Goal: Check status: Check status

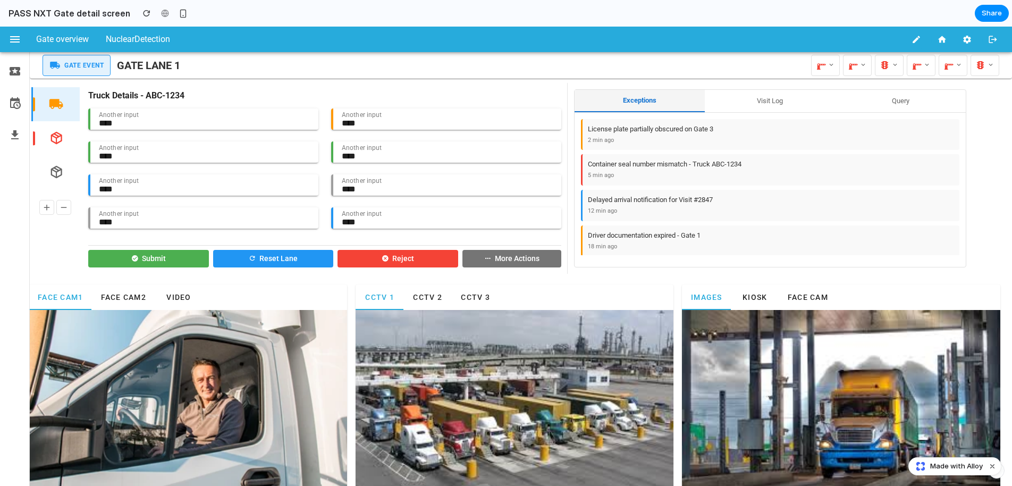
click at [901, 102] on button "Query" at bounding box center [900, 101] width 130 height 22
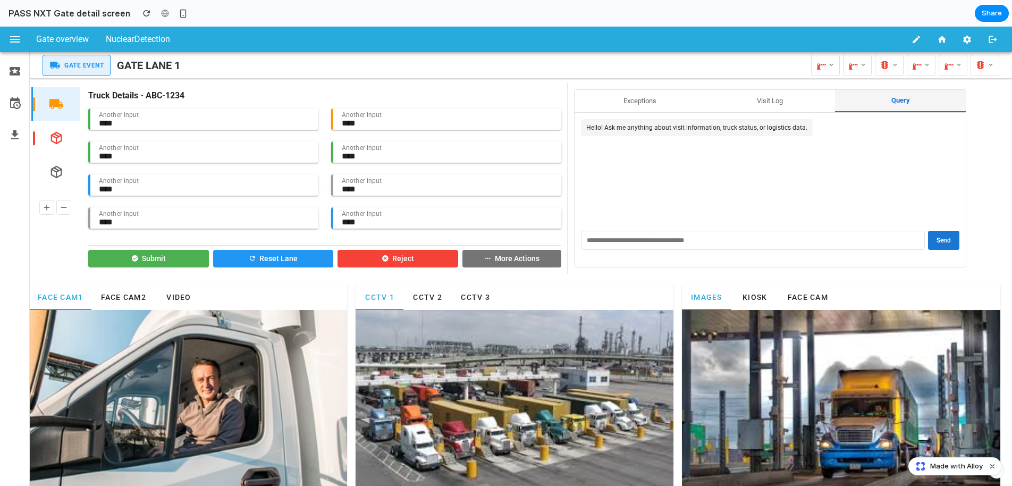
click at [790, 104] on button "Visit Log" at bounding box center [770, 101] width 130 height 22
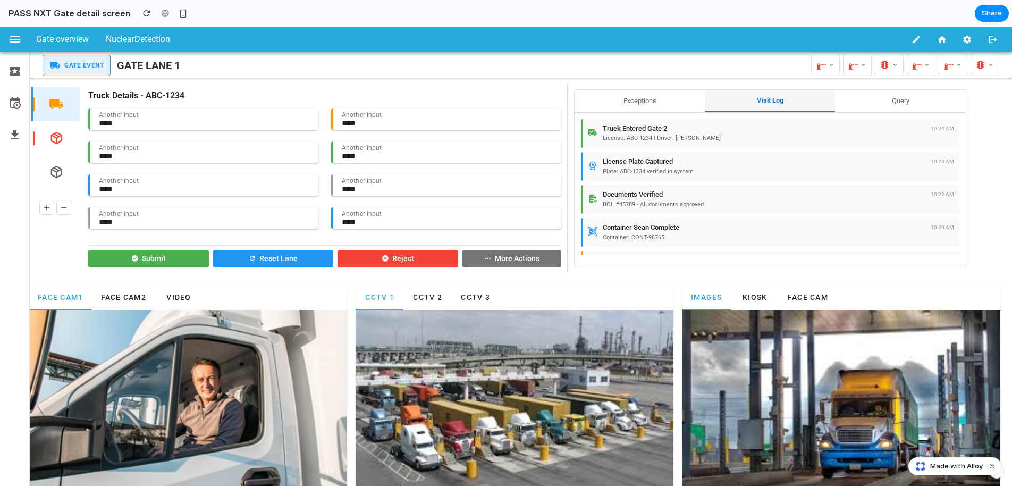
click at [647, 100] on button "Exceptions" at bounding box center [640, 101] width 130 height 22
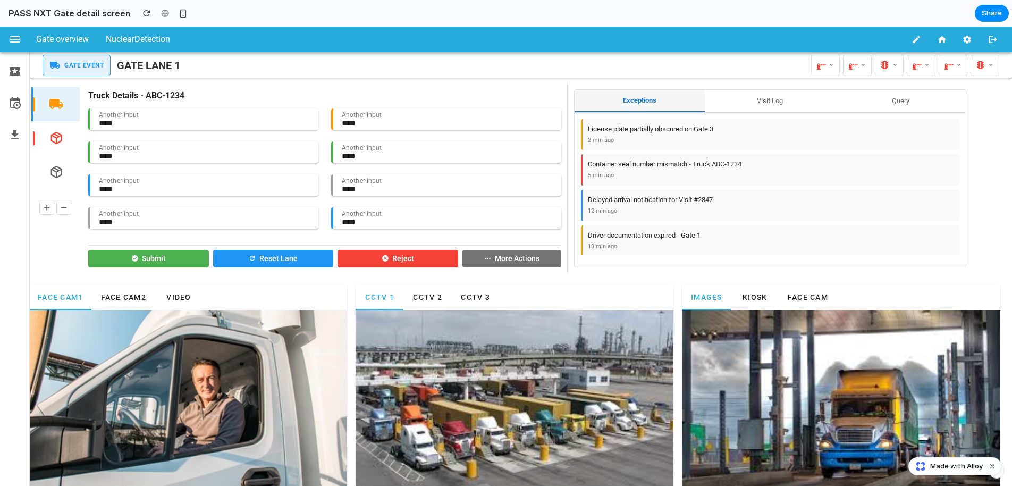
click at [774, 100] on button "Visit Log" at bounding box center [770, 101] width 130 height 22
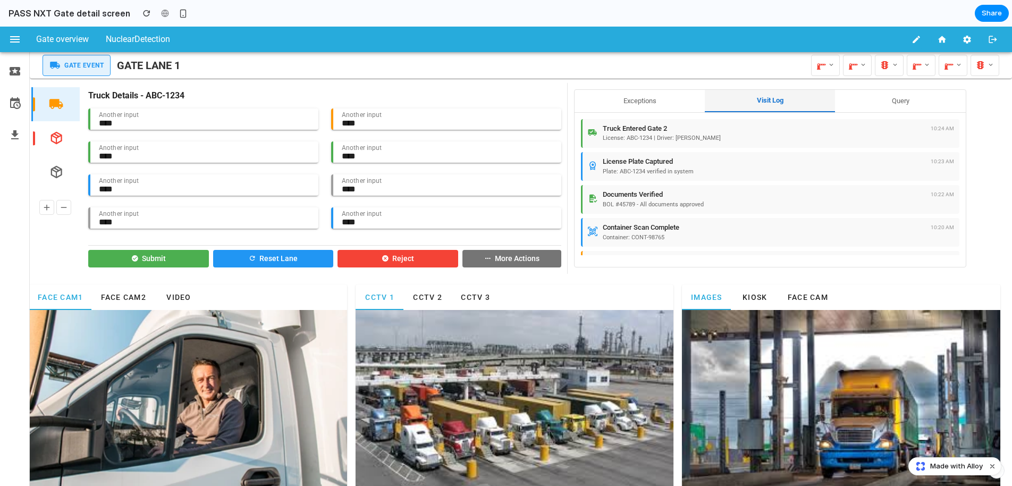
click at [853, 104] on button "Query" at bounding box center [900, 101] width 130 height 22
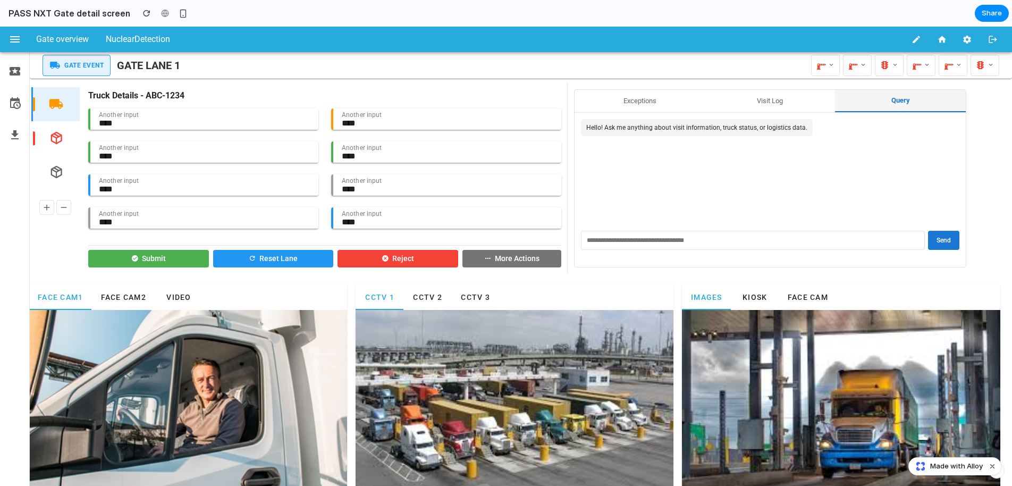
click at [761, 102] on button "Visit Log" at bounding box center [770, 101] width 130 height 22
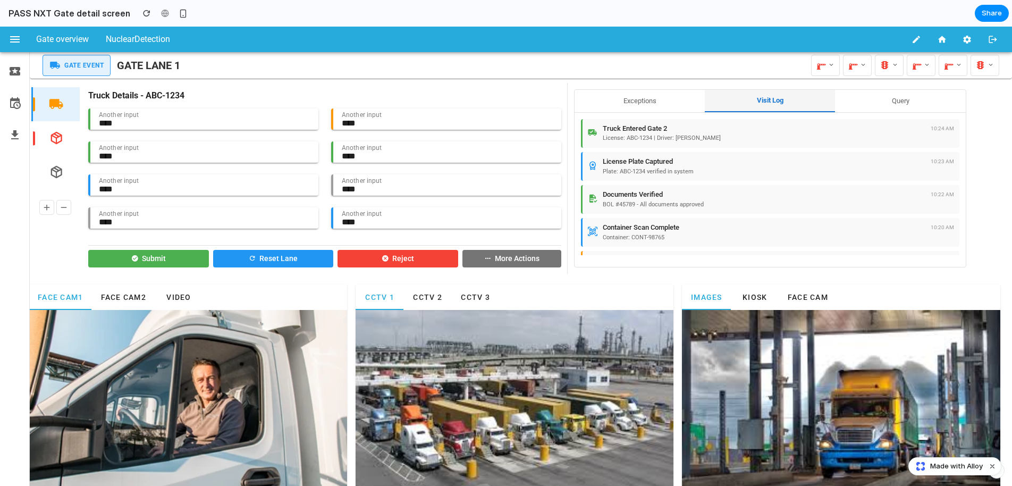
click at [660, 102] on button "Exceptions" at bounding box center [640, 101] width 130 height 22
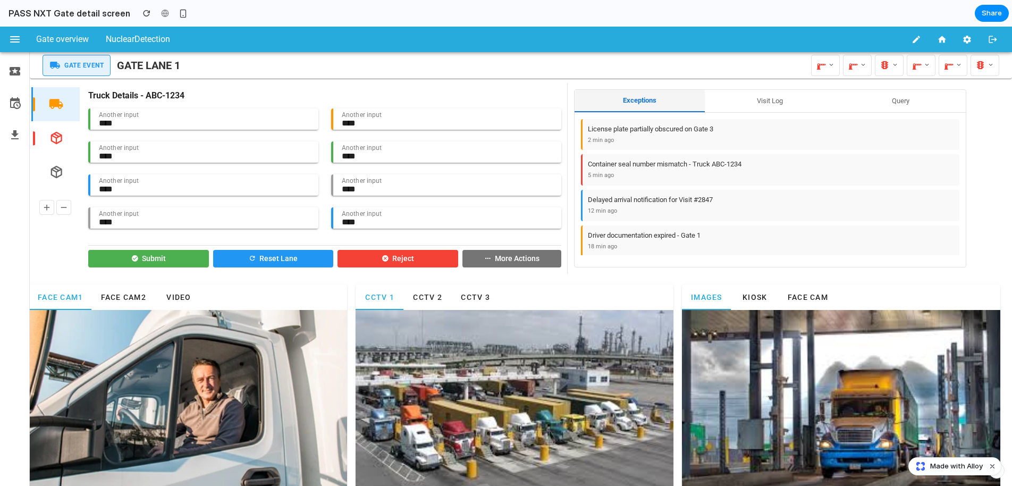
click at [874, 99] on button "Query" at bounding box center [900, 101] width 130 height 22
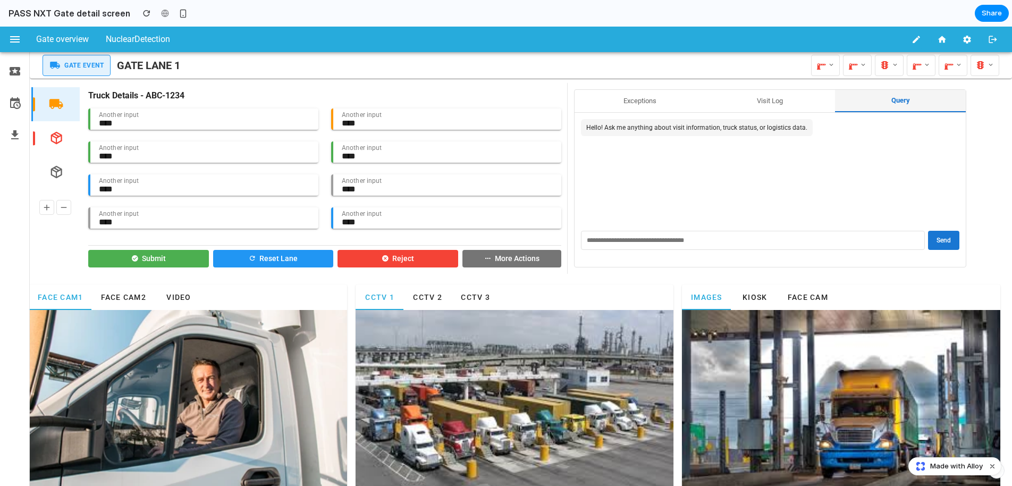
click at [780, 99] on button "Visit Log" at bounding box center [770, 101] width 130 height 22
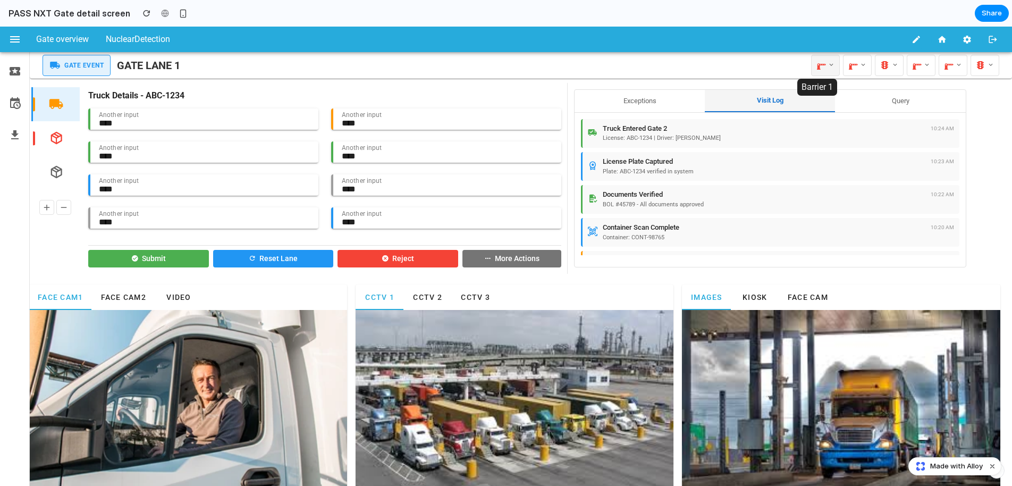
click at [827, 65] on icon at bounding box center [830, 65] width 7 height 11
click at [826, 65] on div at bounding box center [506, 256] width 1012 height 459
click at [630, 103] on button "Exceptions" at bounding box center [640, 101] width 130 height 22
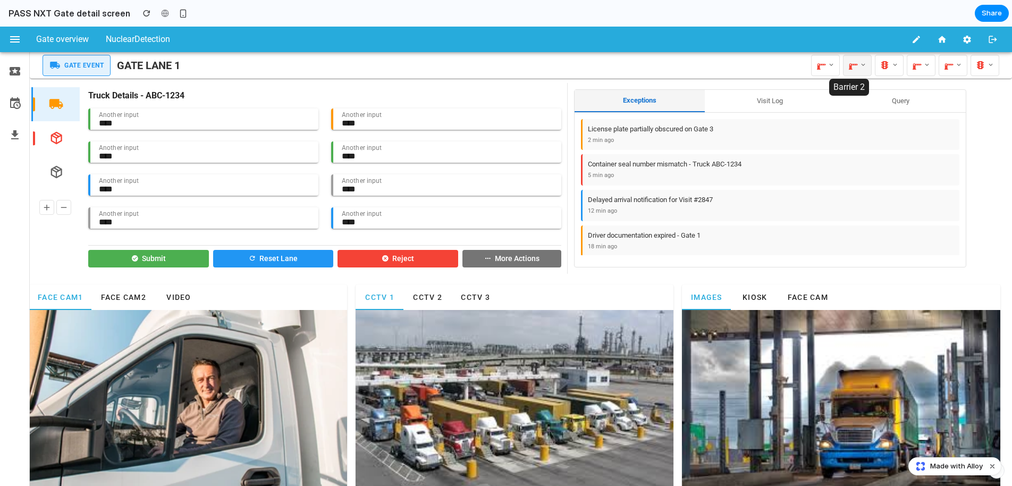
click at [859, 65] on icon at bounding box center [862, 65] width 7 height 11
click at [855, 64] on div at bounding box center [506, 256] width 1012 height 459
click at [750, 107] on button "Visit Log" at bounding box center [770, 101] width 130 height 22
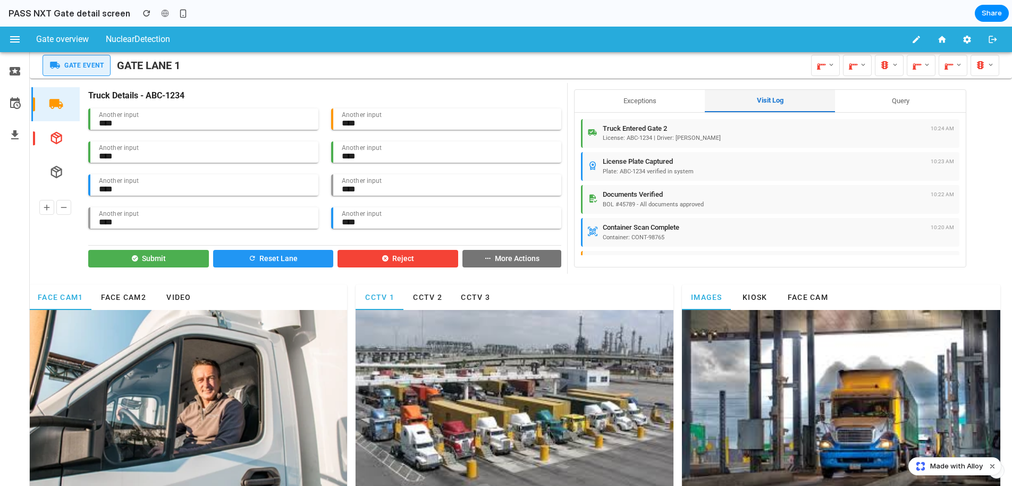
click at [873, 100] on button "Query" at bounding box center [900, 101] width 130 height 22
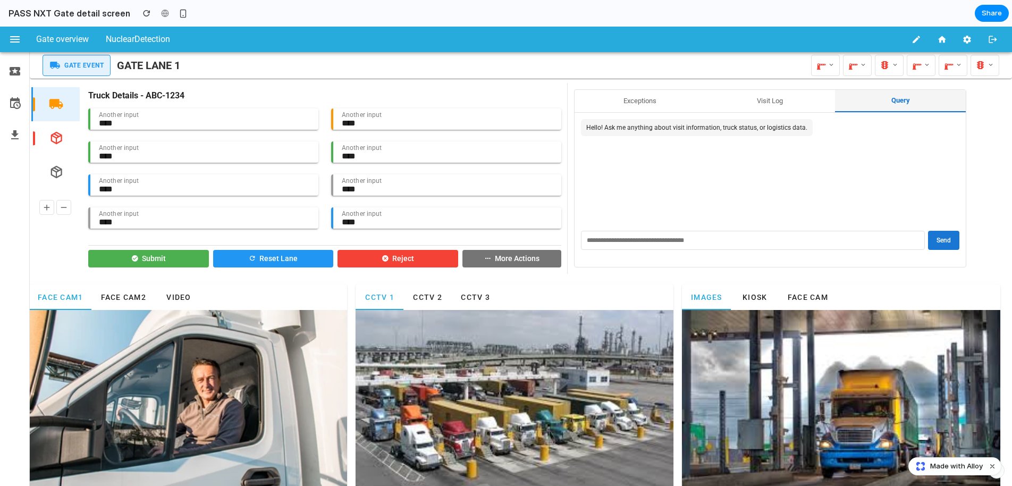
click at [649, 103] on button "Exceptions" at bounding box center [640, 101] width 130 height 22
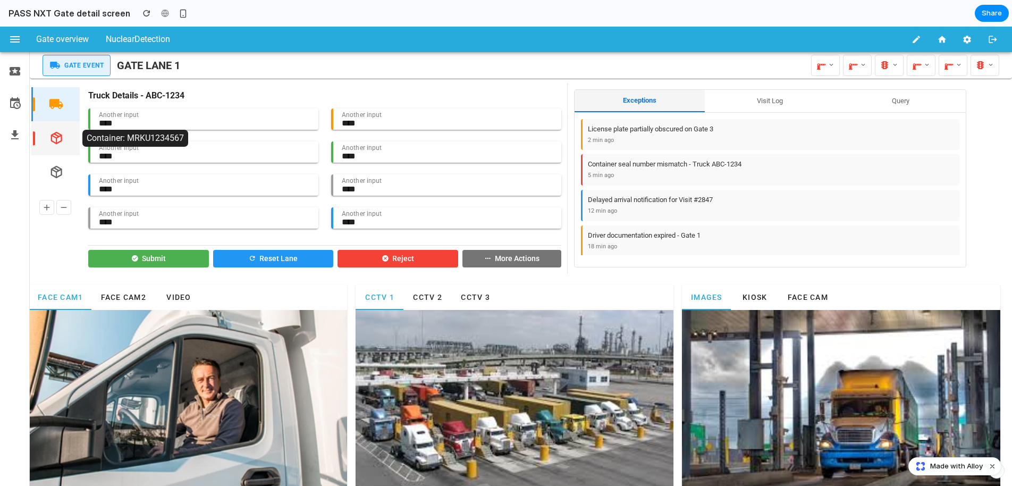
click at [61, 140] on icon "button" at bounding box center [56, 138] width 15 height 15
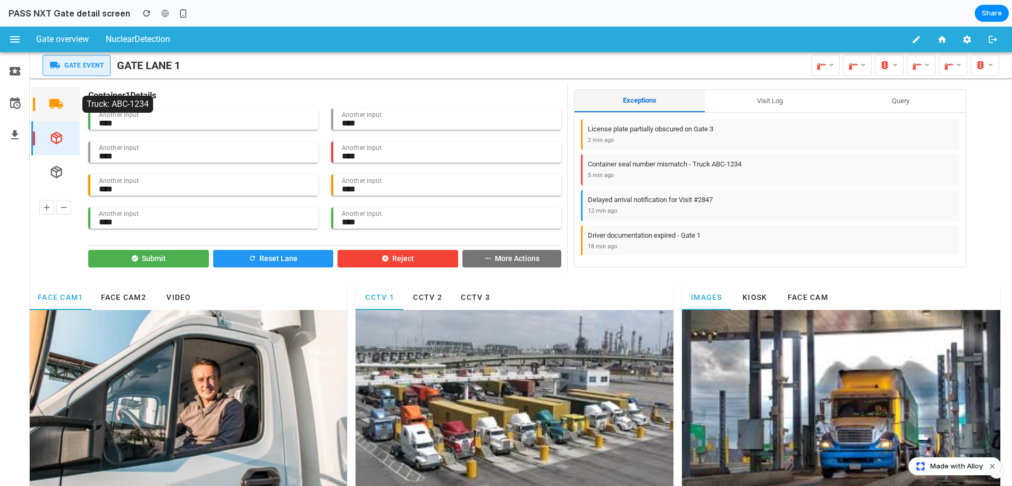
click at [62, 105] on icon "button" at bounding box center [56, 104] width 15 height 15
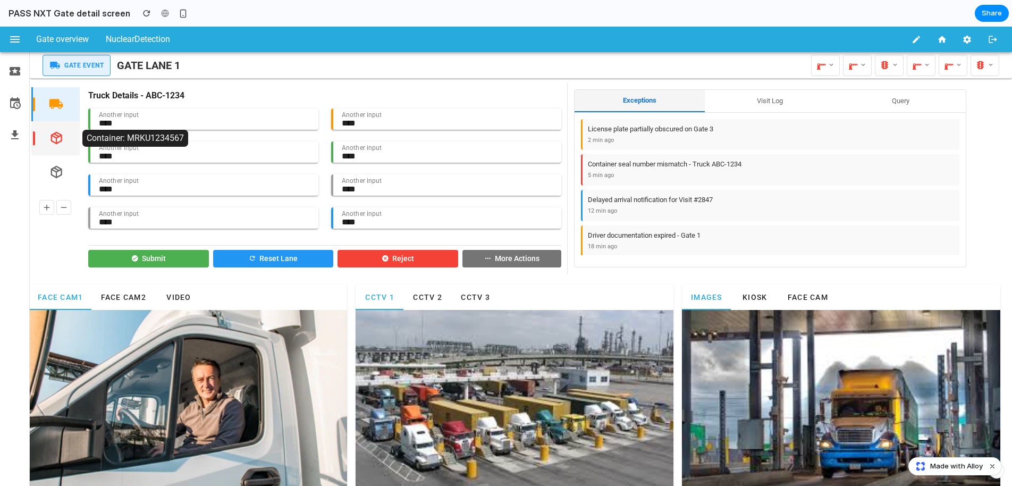
click at [60, 139] on icon "button" at bounding box center [56, 138] width 15 height 15
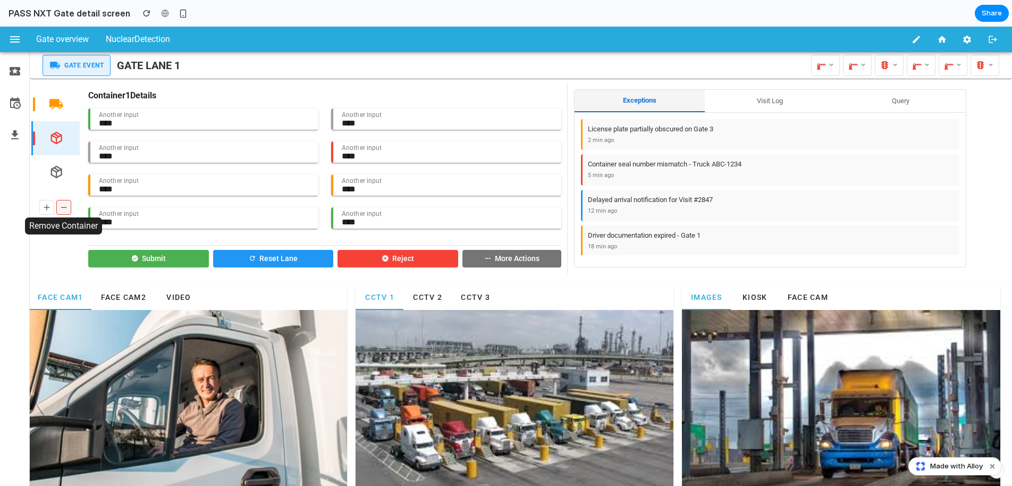
click at [60, 201] on icon at bounding box center [64, 207] width 10 height 14
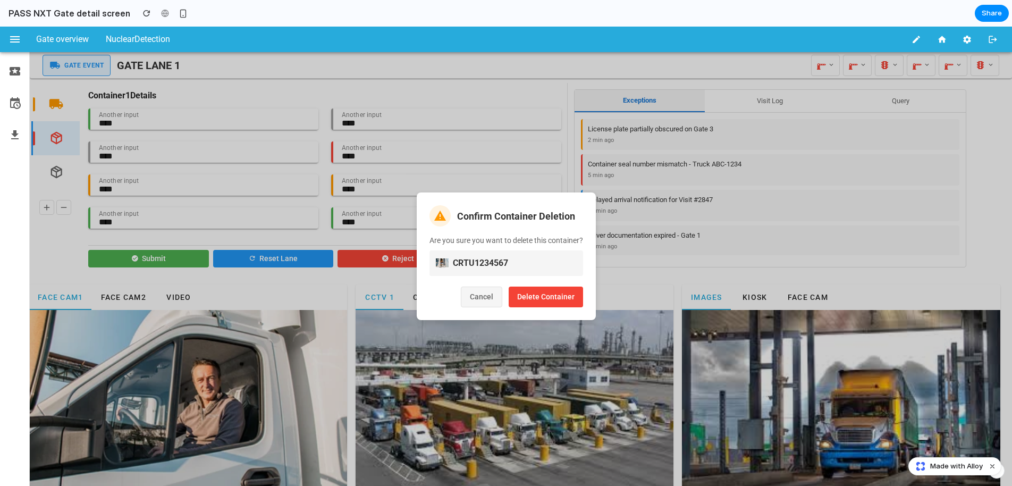
click at [479, 294] on button "Cancel" at bounding box center [481, 296] width 41 height 21
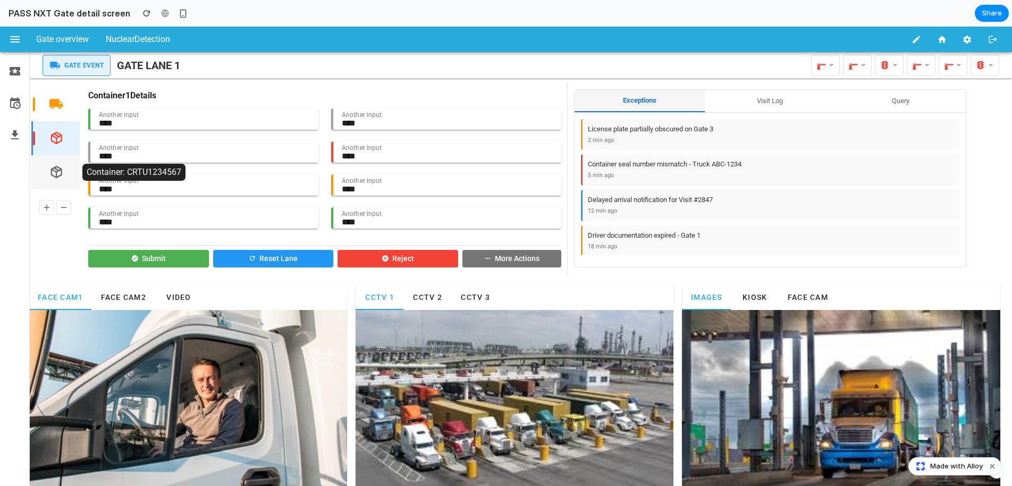
click at [59, 171] on icon "button" at bounding box center [56, 172] width 15 height 15
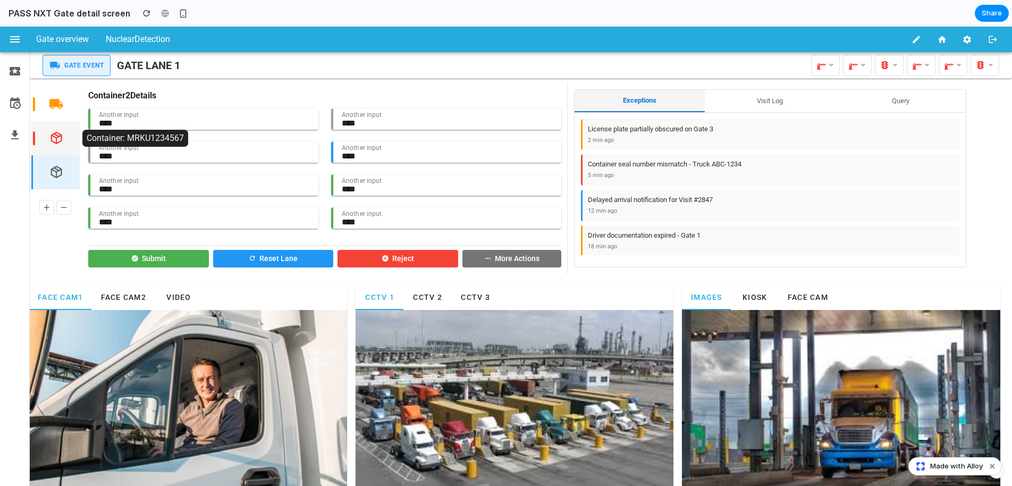
click at [67, 136] on button "button" at bounding box center [56, 138] width 30 height 30
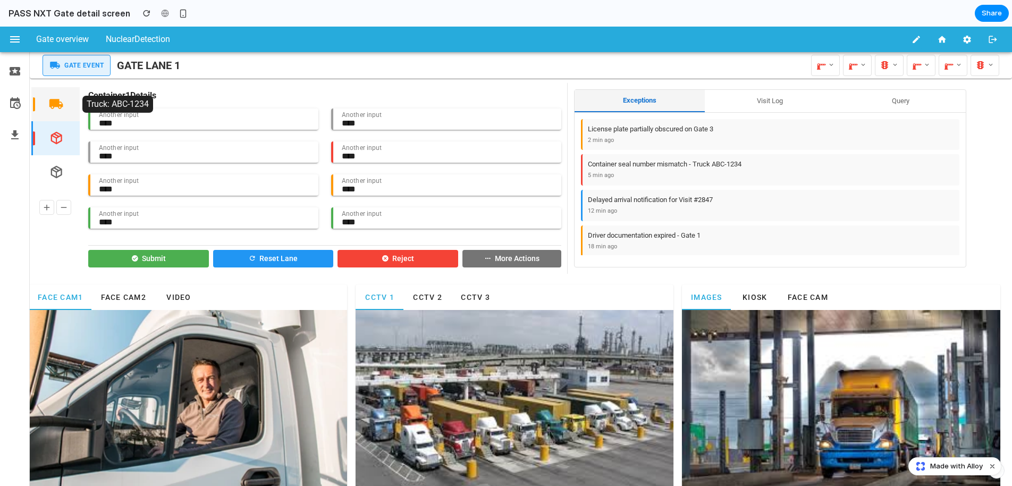
click at [67, 106] on button "button" at bounding box center [56, 104] width 30 height 30
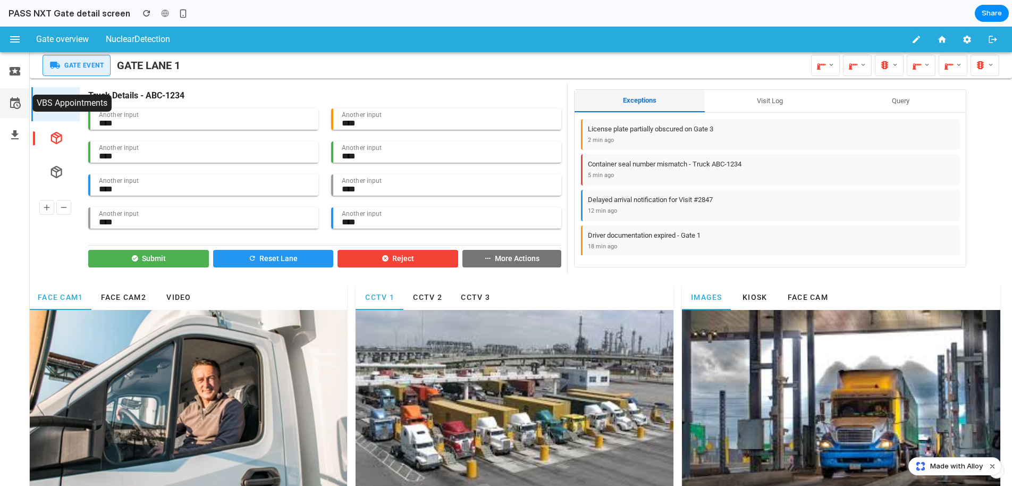
click at [11, 105] on icon at bounding box center [15, 104] width 13 height 20
click at [12, 138] on icon at bounding box center [15, 135] width 13 height 20
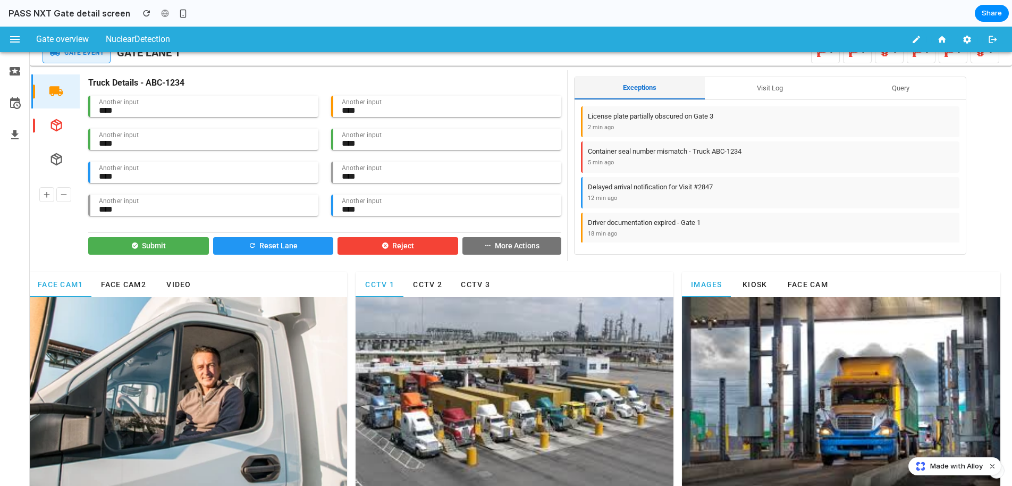
scroll to position [19, 0]
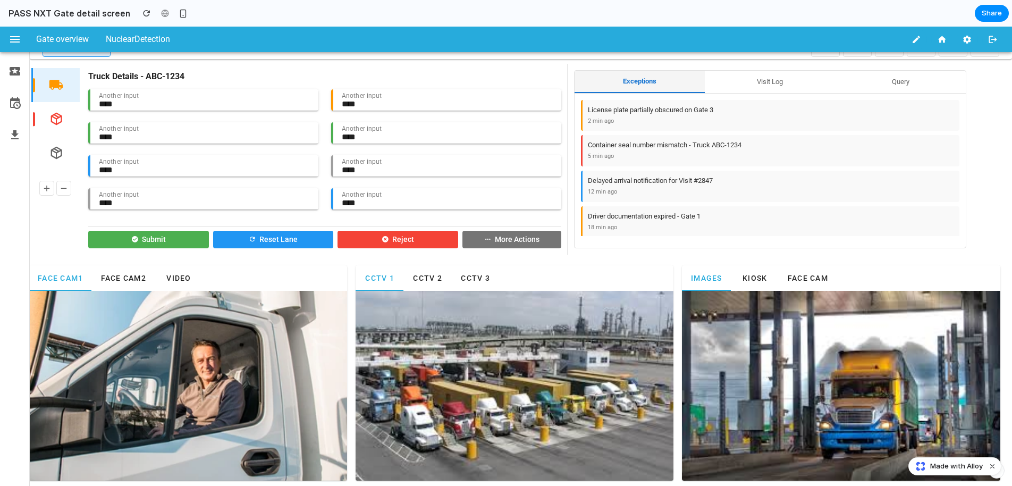
click at [100, 278] on button "Face Cam2" at bounding box center [122, 278] width 63 height 26
click at [167, 279] on span "Video" at bounding box center [178, 278] width 25 height 9
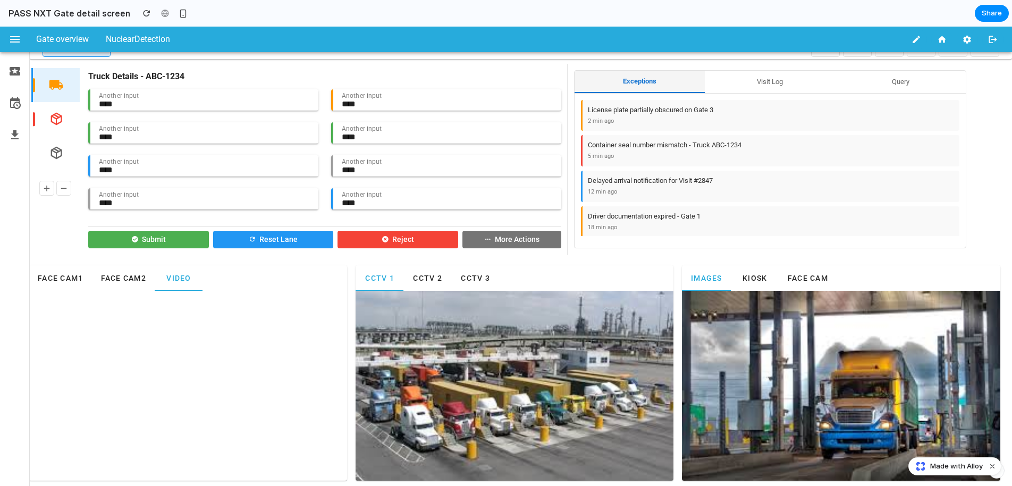
click at [29, 280] on div at bounding box center [14, 269] width 29 height 434
click at [48, 278] on span "Face Cam1" at bounding box center [60, 278] width 46 height 9
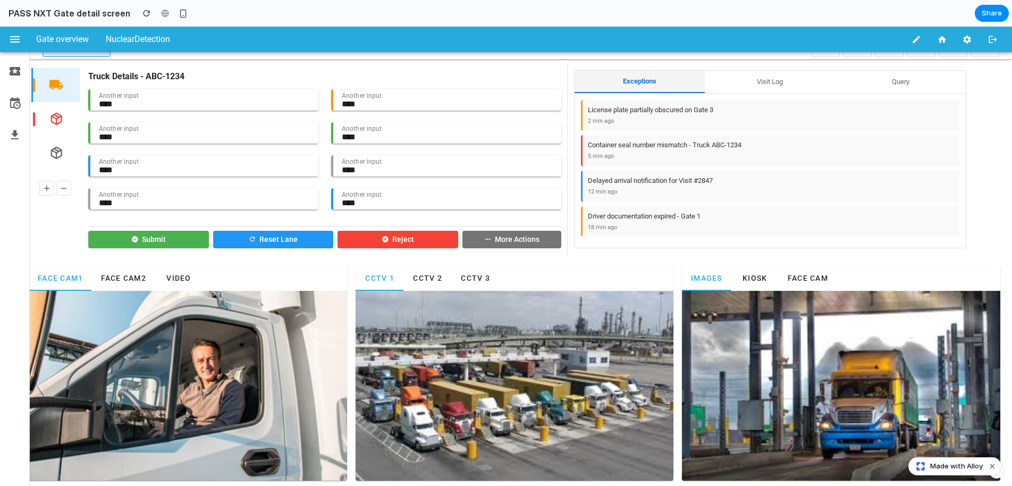
click at [419, 280] on span "CCTV 2" at bounding box center [427, 278] width 30 height 9
click at [471, 270] on button "CCTV 3" at bounding box center [475, 278] width 48 height 26
click at [770, 278] on button "Kiosk" at bounding box center [755, 278] width 48 height 26
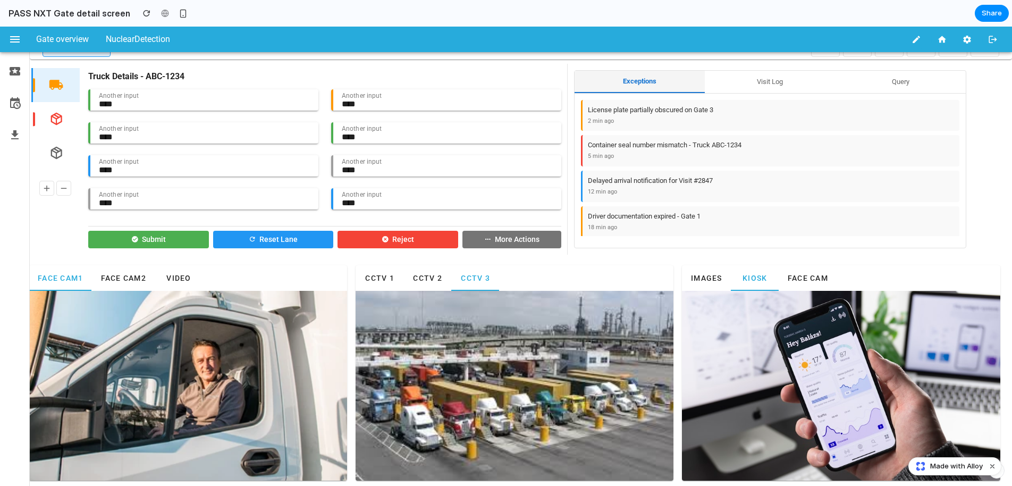
click at [824, 282] on button "Face Cam" at bounding box center [808, 278] width 58 height 26
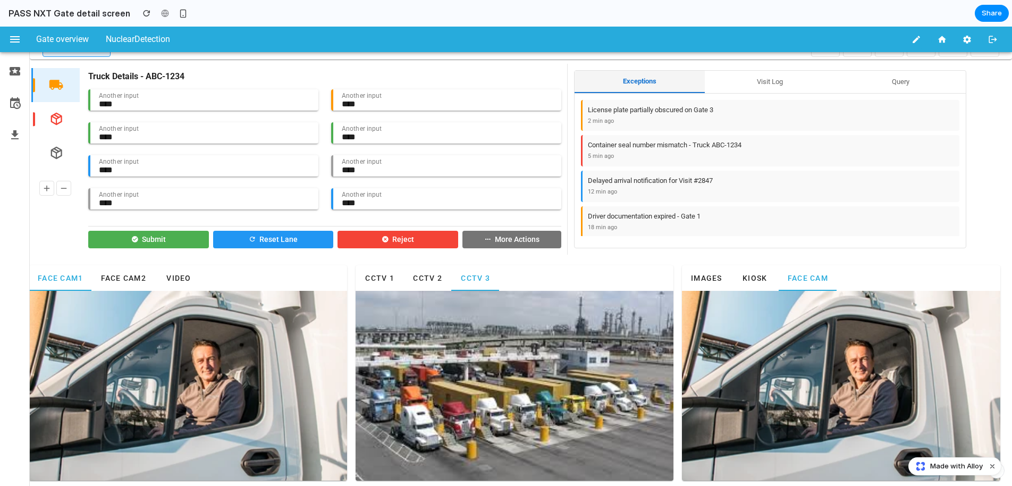
click at [755, 277] on span "Kiosk" at bounding box center [754, 278] width 25 height 9
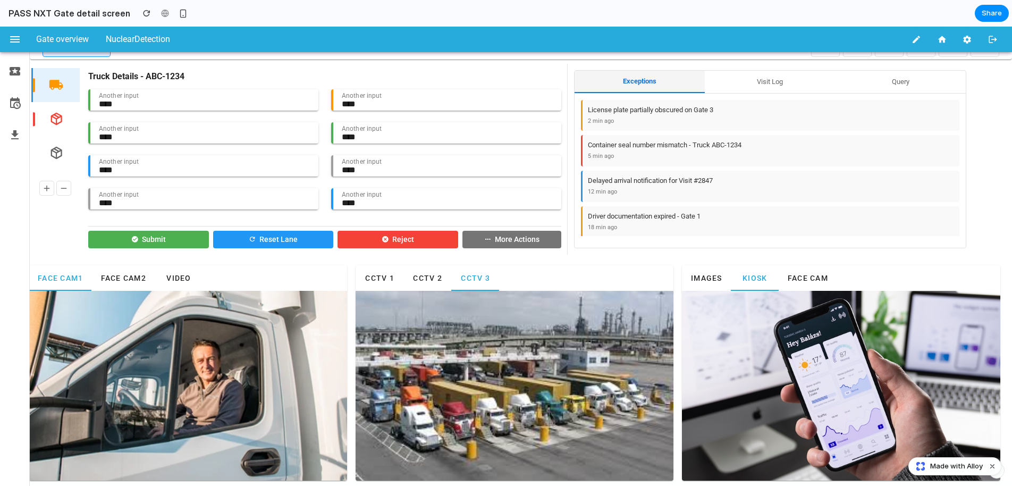
click at [702, 277] on span "Images" at bounding box center [706, 278] width 32 height 9
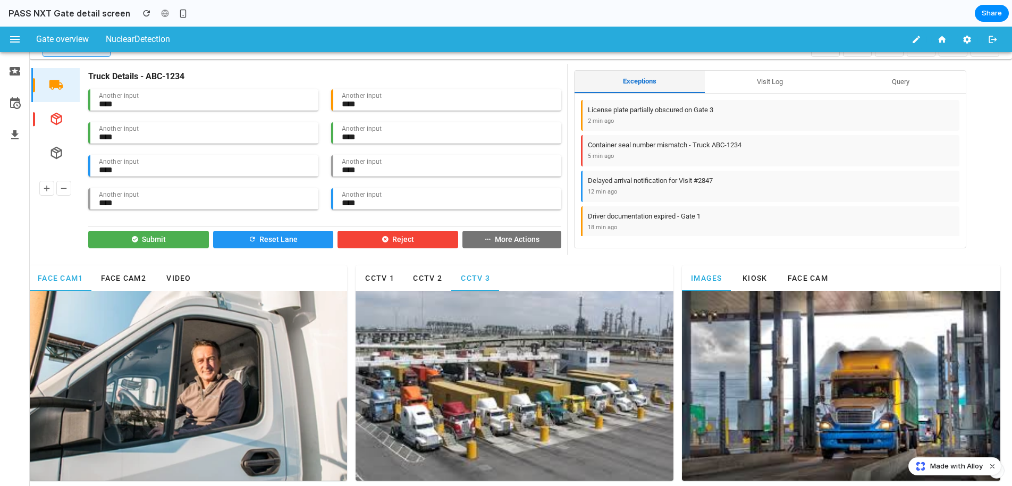
click at [47, 274] on span "Face Cam1" at bounding box center [60, 278] width 46 height 9
click at [754, 283] on button "Kiosk" at bounding box center [755, 278] width 48 height 26
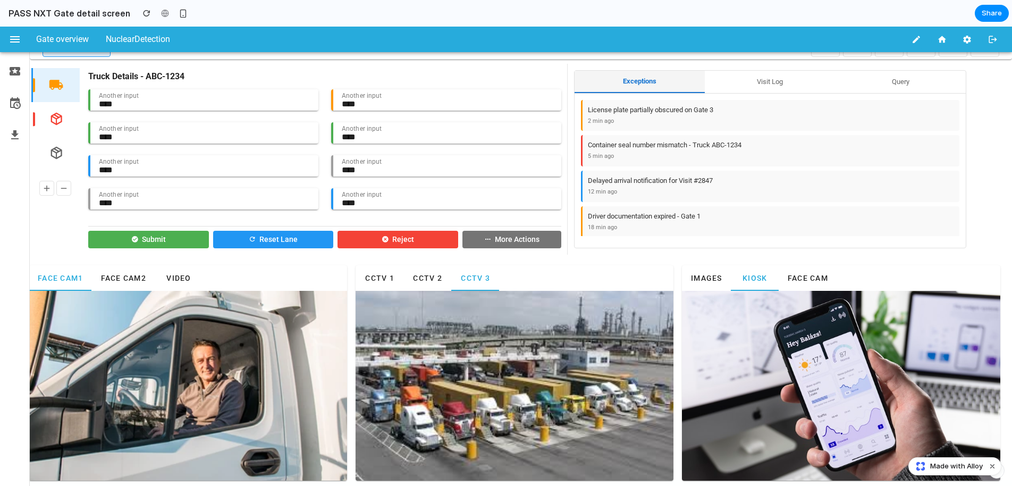
click at [75, 277] on span "Face Cam1" at bounding box center [60, 278] width 46 height 9
click at [724, 283] on button "Images" at bounding box center [706, 278] width 49 height 26
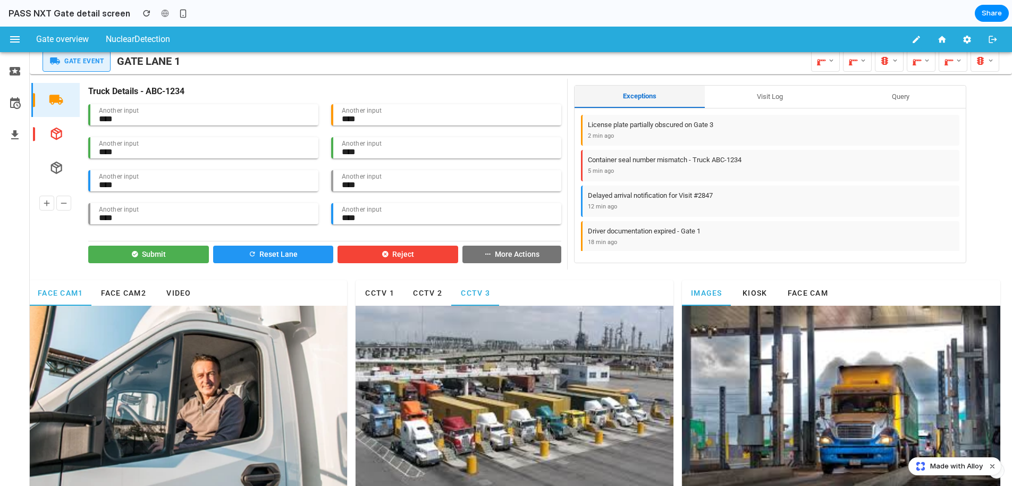
scroll to position [0, 0]
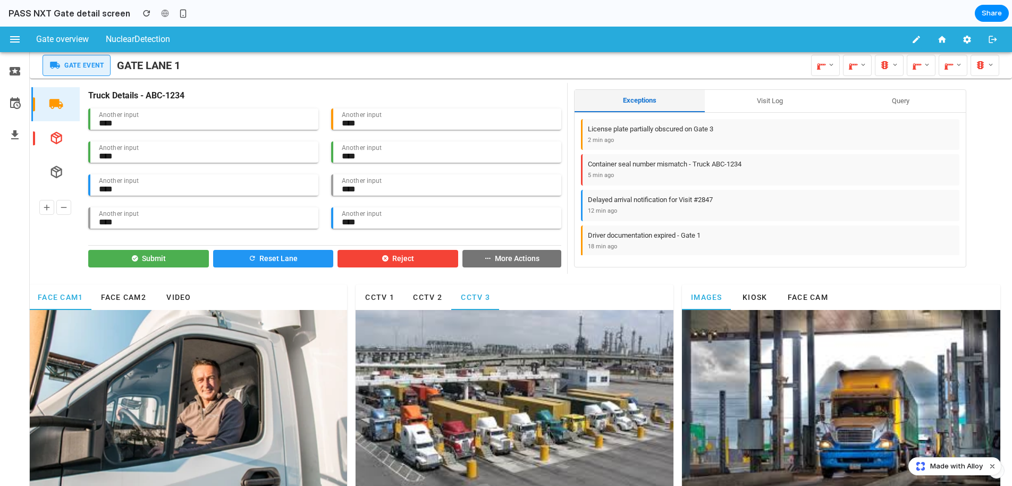
click at [146, 62] on h2 "GATE LANE 1" at bounding box center [148, 65] width 63 height 16
click at [15, 75] on icon at bounding box center [15, 72] width 13 height 20
click at [57, 175] on icon "button" at bounding box center [56, 172] width 15 height 15
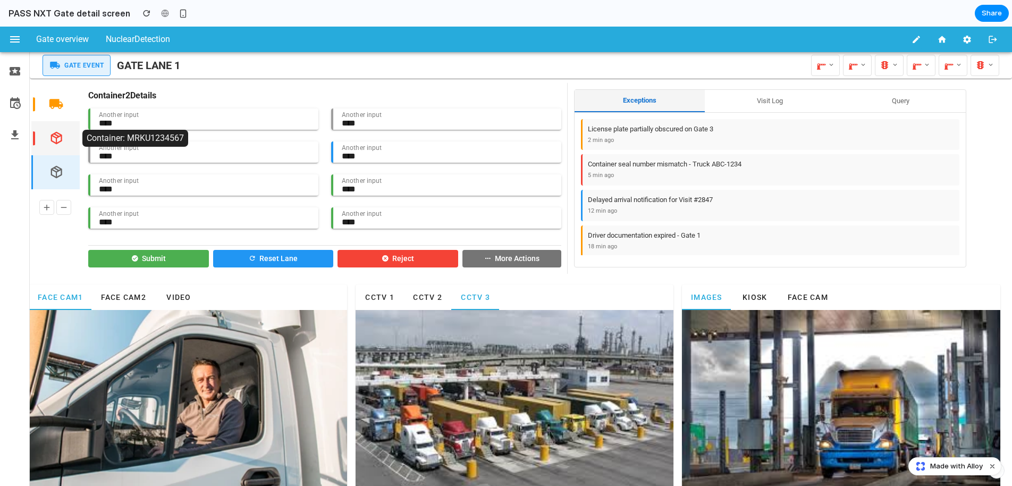
click at [55, 138] on icon "button" at bounding box center [56, 138] width 15 height 15
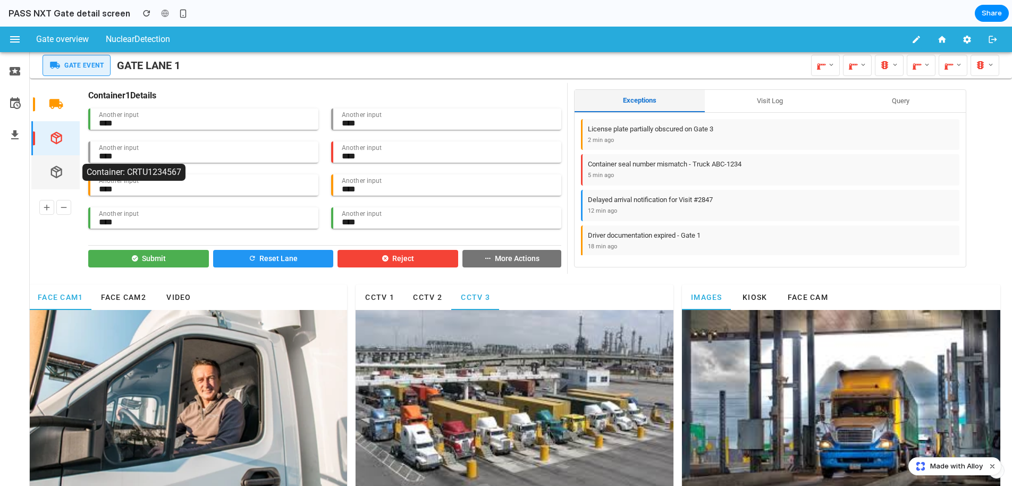
click at [57, 183] on button "button" at bounding box center [56, 172] width 30 height 30
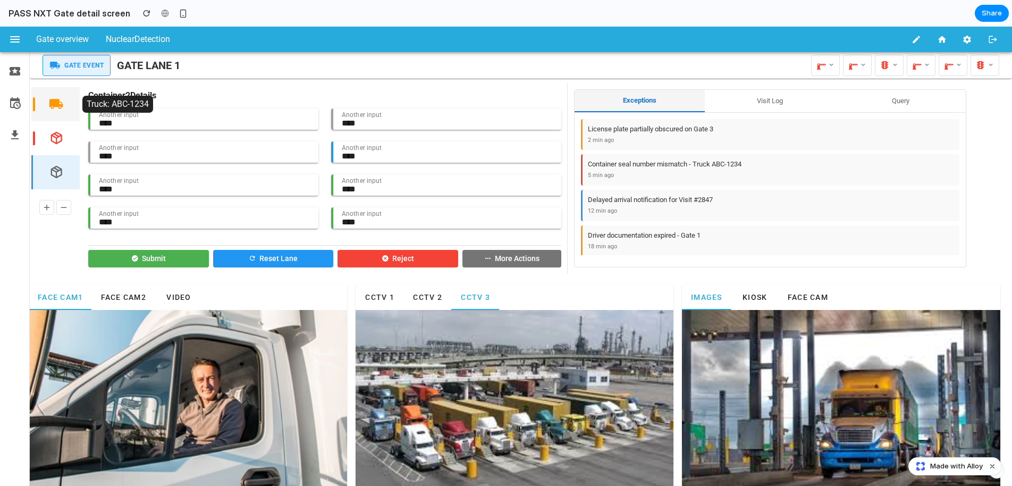
click at [55, 104] on icon "button" at bounding box center [56, 104] width 15 height 15
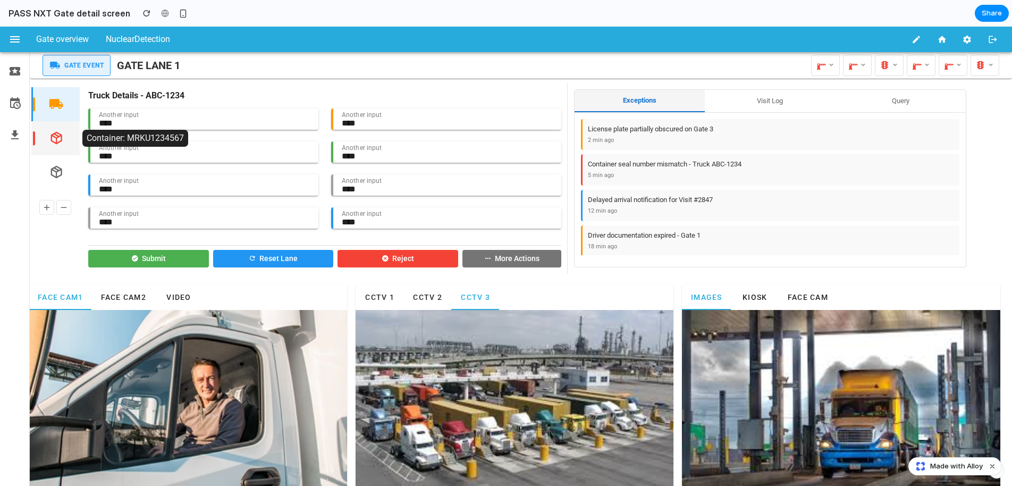
click at [59, 142] on icon "button" at bounding box center [56, 138] width 15 height 15
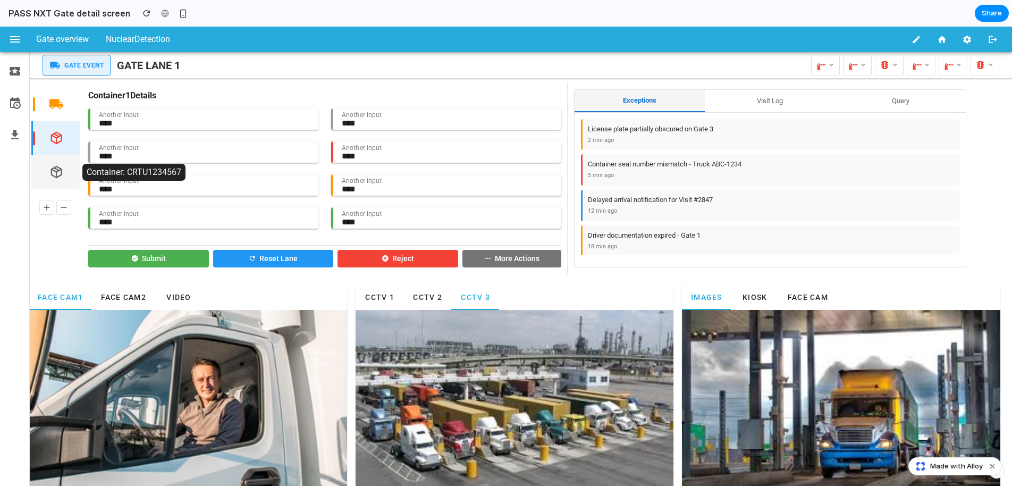
click at [55, 176] on icon "button" at bounding box center [56, 172] width 15 height 15
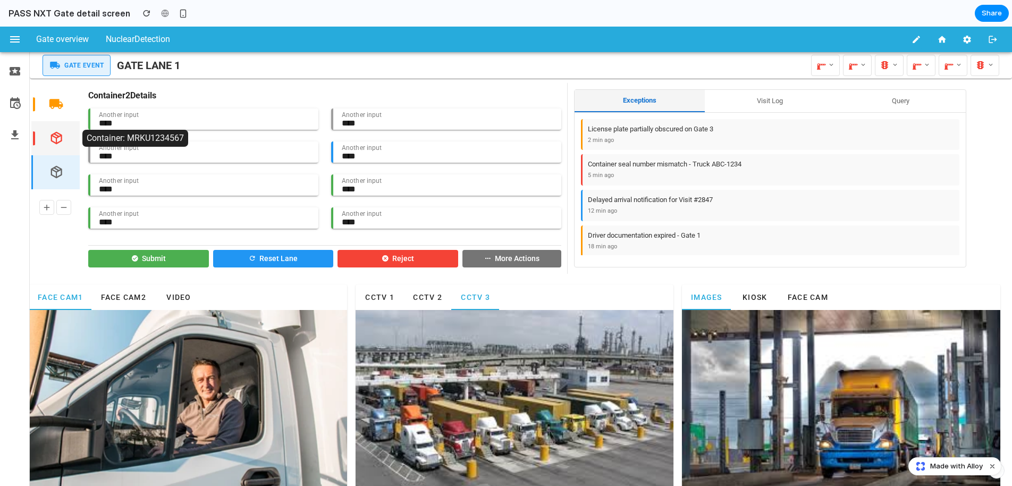
click at [52, 131] on icon "button" at bounding box center [56, 138] width 15 height 15
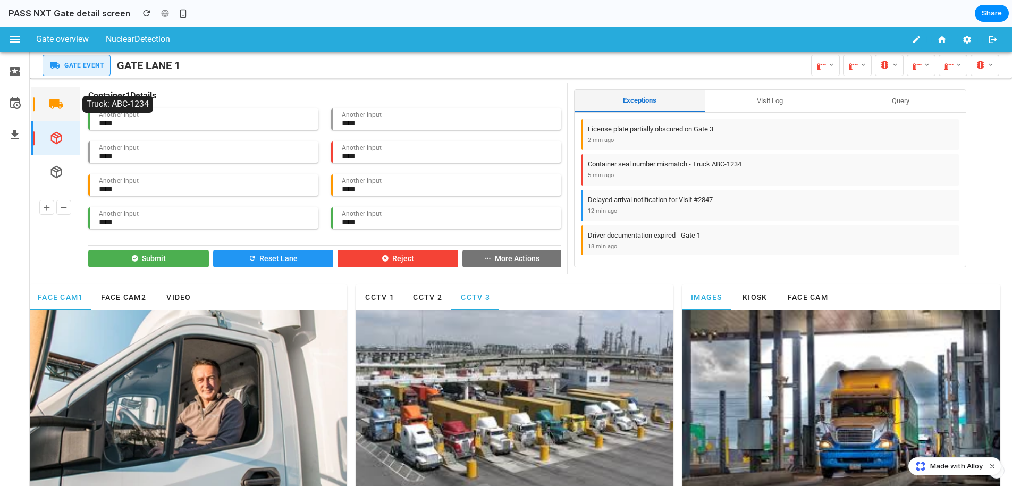
click at [58, 103] on icon "button" at bounding box center [56, 104] width 15 height 15
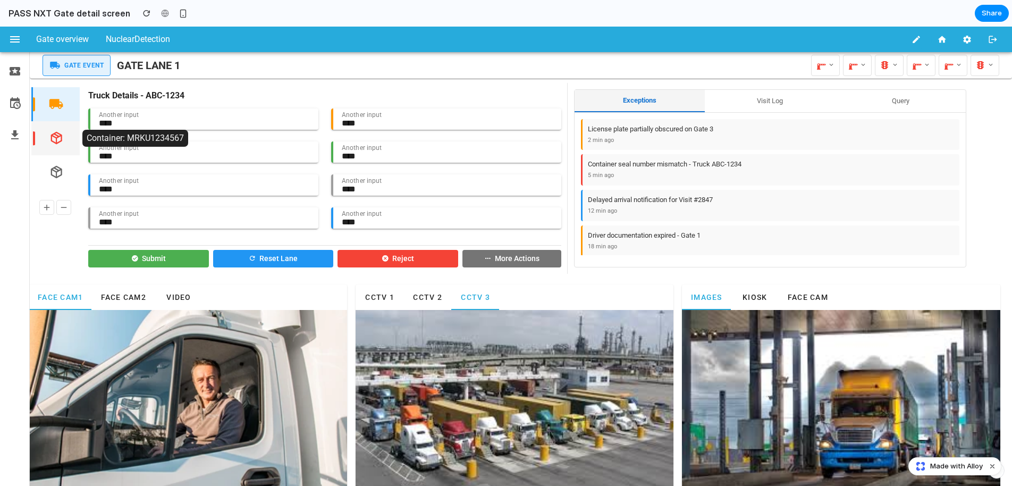
click at [55, 138] on icon "button" at bounding box center [56, 138] width 15 height 15
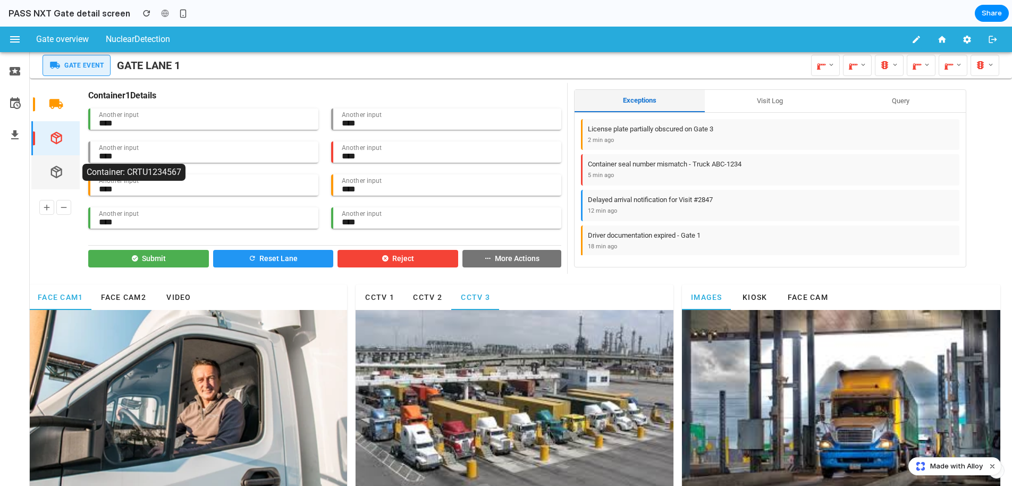
click at [55, 170] on icon "button" at bounding box center [56, 172] width 15 height 15
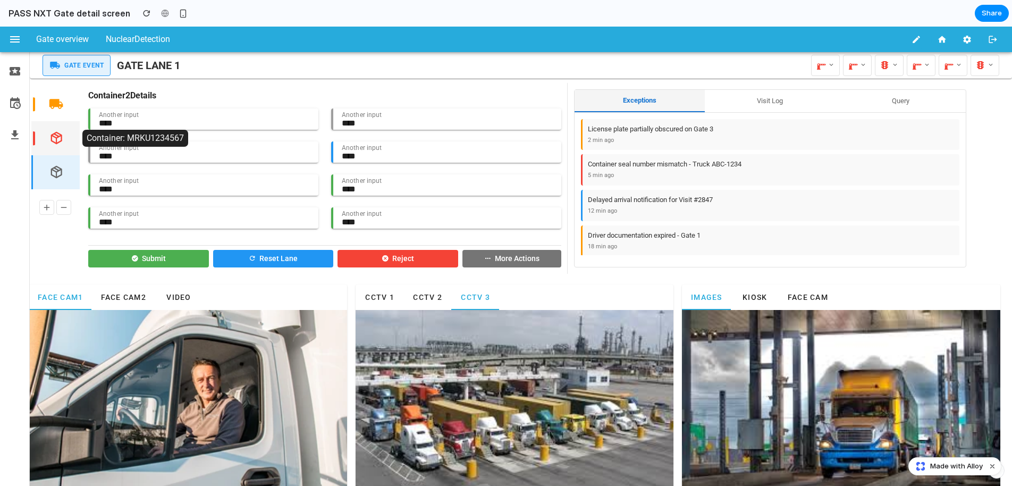
click at [53, 134] on icon "button" at bounding box center [56, 138] width 15 height 15
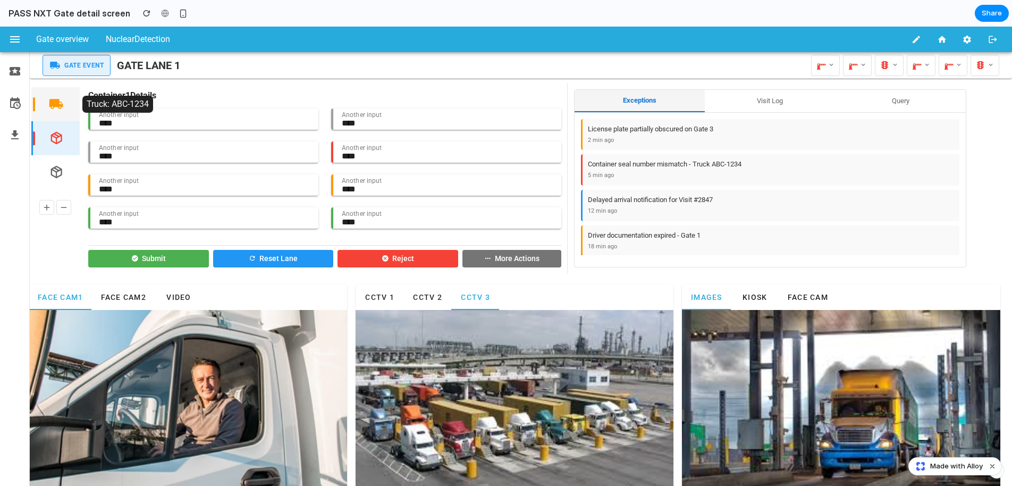
click at [56, 107] on icon "button" at bounding box center [56, 104] width 15 height 15
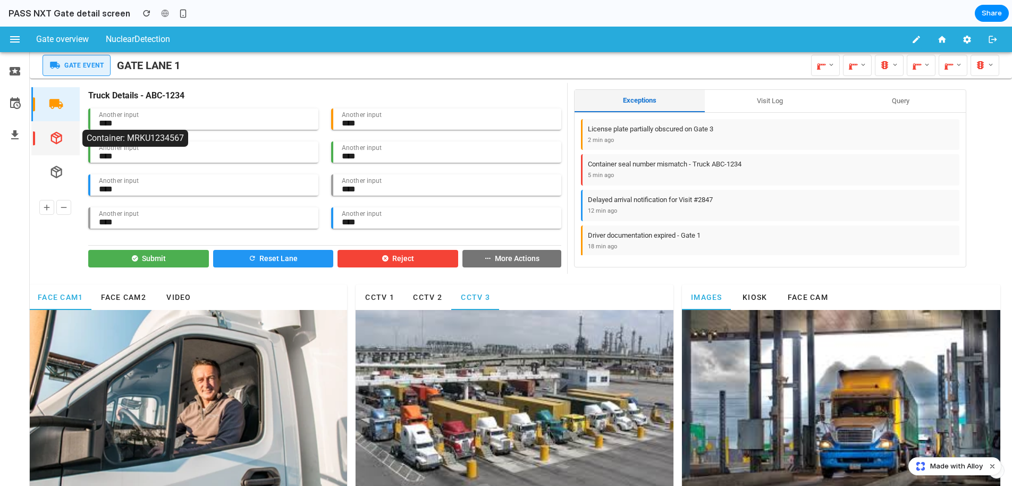
click at [52, 145] on icon "button" at bounding box center [56, 138] width 15 height 15
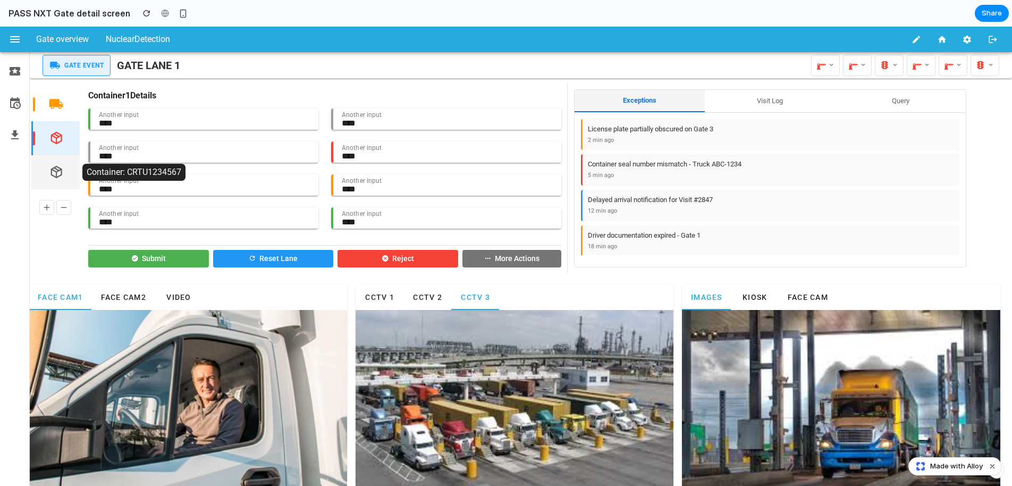
click at [57, 174] on icon "button" at bounding box center [56, 172] width 15 height 15
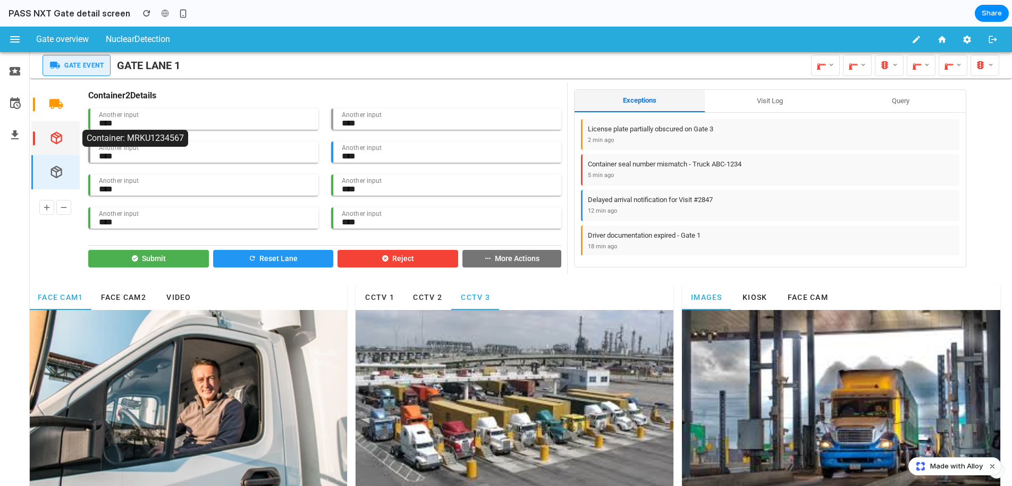
click at [65, 140] on button "button" at bounding box center [56, 138] width 30 height 30
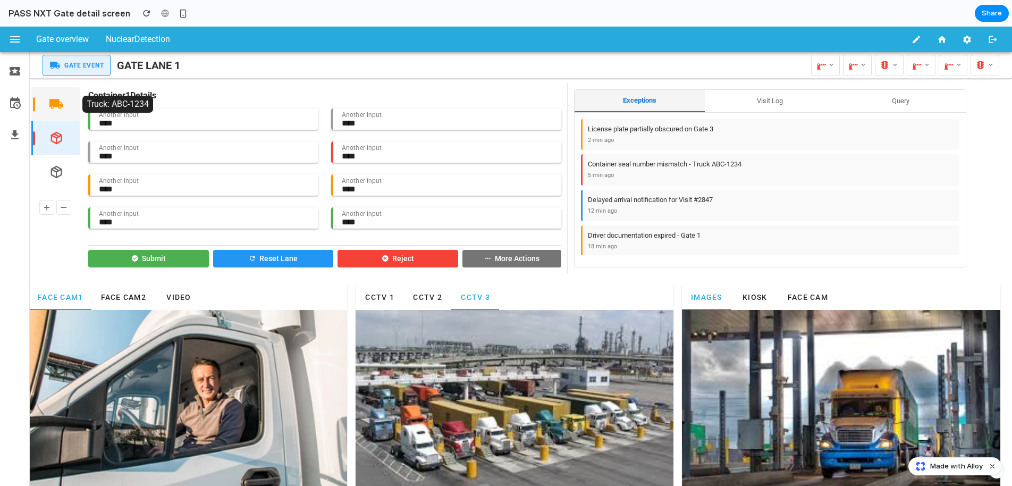
click at [65, 105] on button "button" at bounding box center [56, 104] width 30 height 30
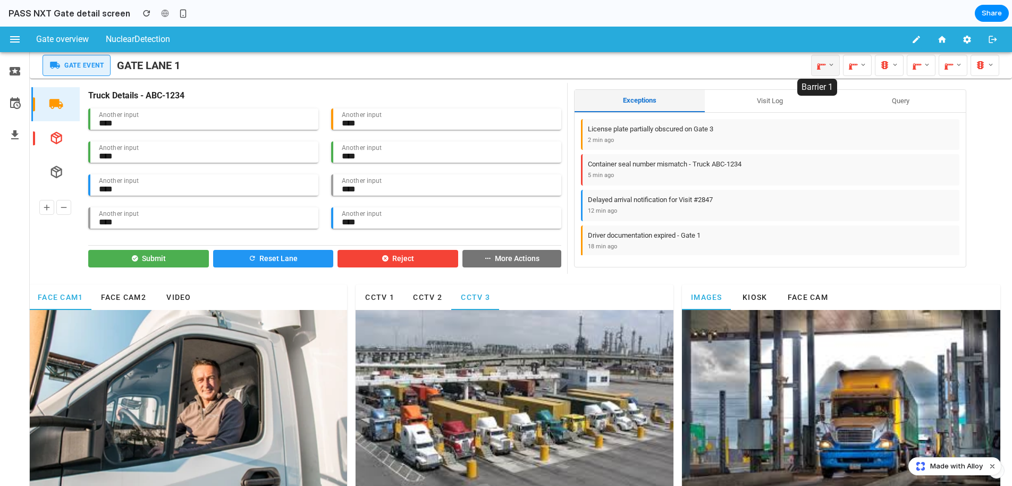
click at [827, 67] on icon at bounding box center [830, 65] width 7 height 11
click at [855, 67] on div at bounding box center [506, 256] width 1012 height 459
click at [859, 67] on icon at bounding box center [862, 65] width 7 height 11
click at [889, 65] on div at bounding box center [506, 256] width 1012 height 459
click at [890, 72] on button at bounding box center [889, 65] width 29 height 21
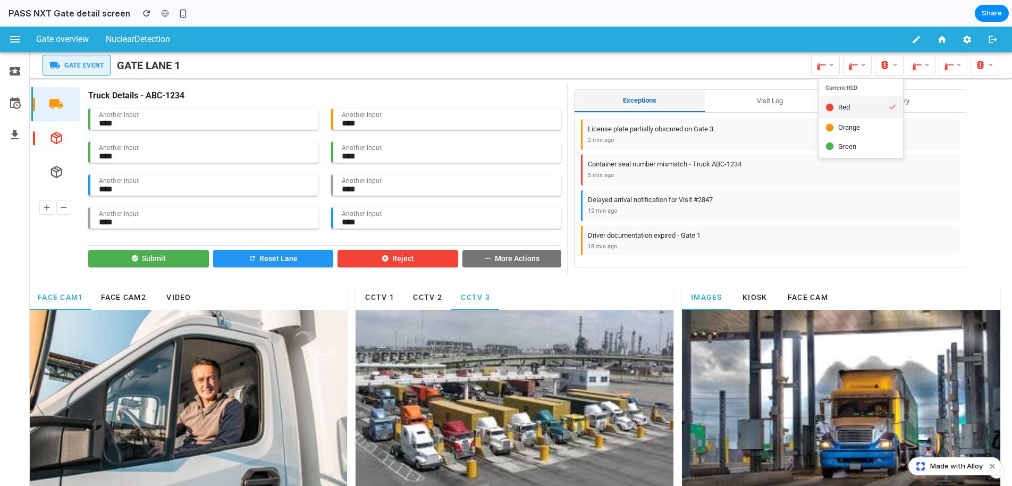
drag, startPoint x: 690, startPoint y: 102, endPoint x: 700, endPoint y: 102, distance: 10.1
click at [690, 103] on div at bounding box center [506, 256] width 1012 height 459
click at [731, 102] on button "Visit Log" at bounding box center [770, 101] width 130 height 22
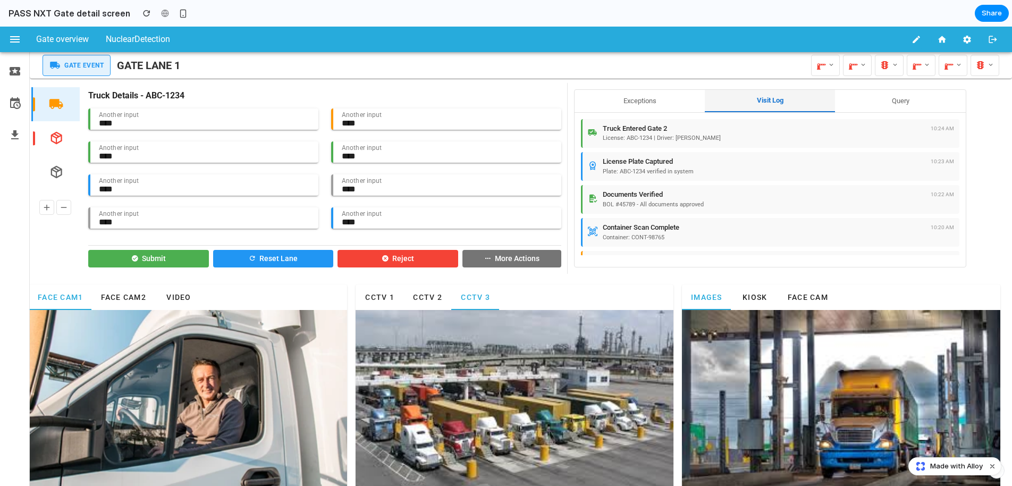
click at [855, 103] on button "Query" at bounding box center [900, 101] width 130 height 22
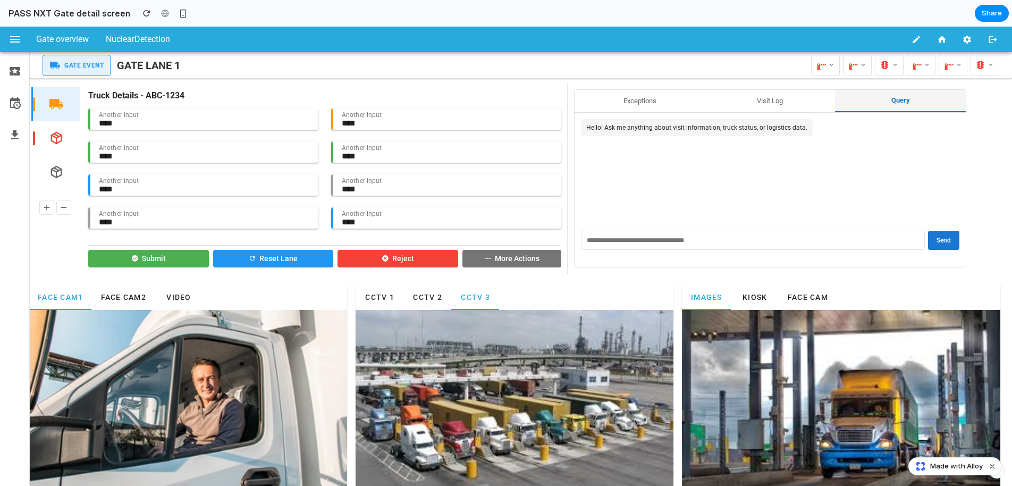
click at [941, 238] on button "Send" at bounding box center [943, 240] width 31 height 19
click at [813, 239] on input "text" at bounding box center [753, 240] width 344 height 19
type input "***"
click at [933, 238] on button "Send" at bounding box center [943, 240] width 31 height 19
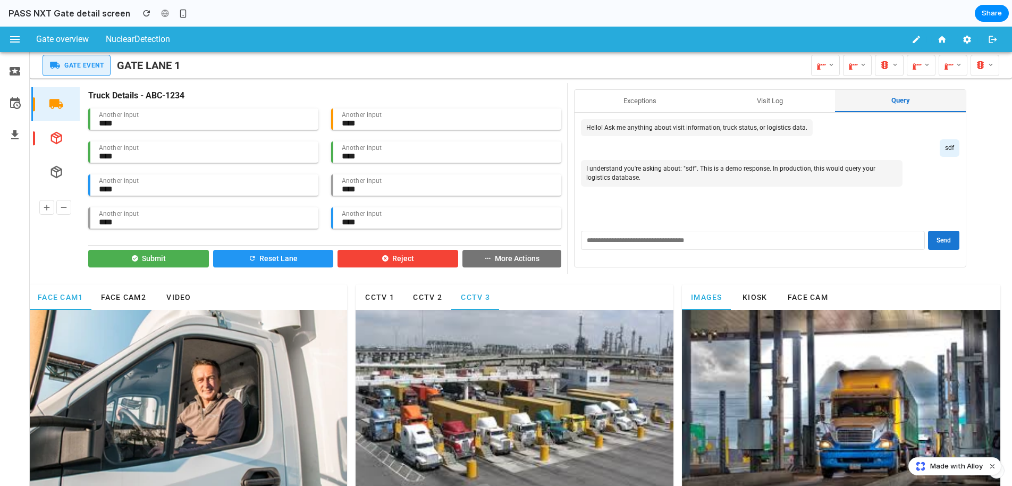
click at [763, 108] on button "Visit Log" at bounding box center [770, 101] width 130 height 22
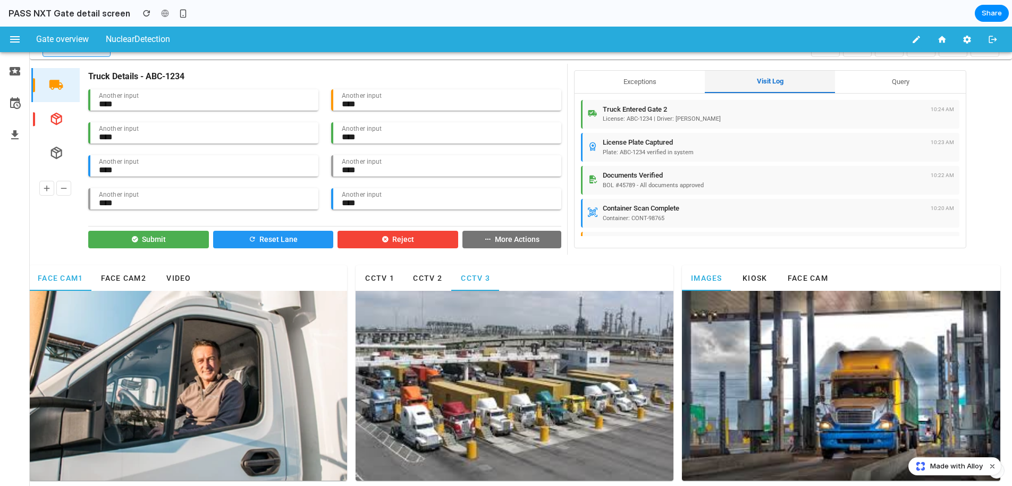
click at [886, 80] on button "Query" at bounding box center [900, 82] width 130 height 22
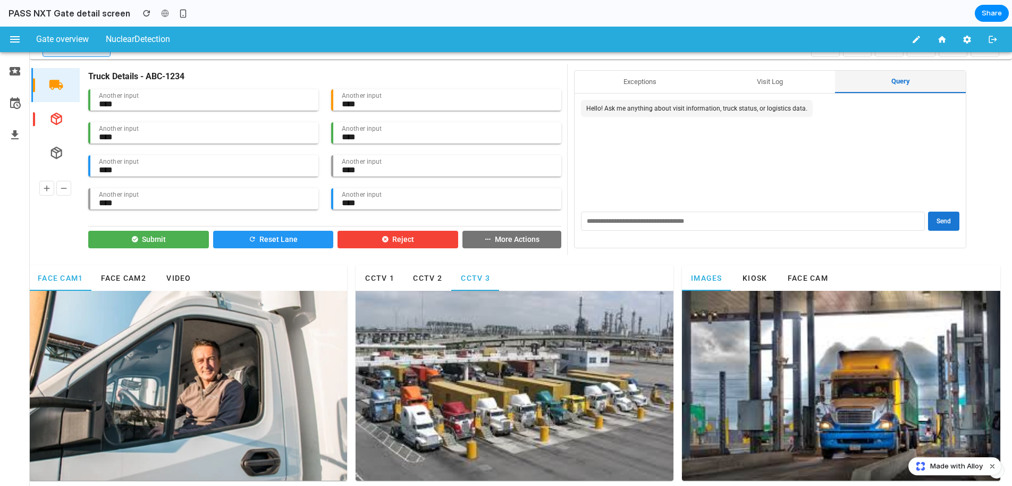
click at [797, 74] on button "Visit Log" at bounding box center [770, 82] width 130 height 22
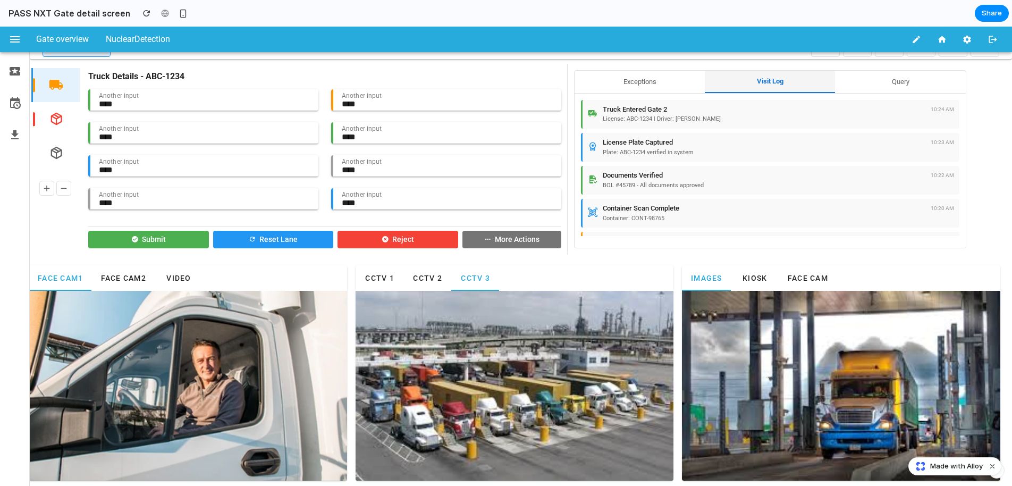
click at [648, 82] on button "Exceptions" at bounding box center [640, 82] width 130 height 22
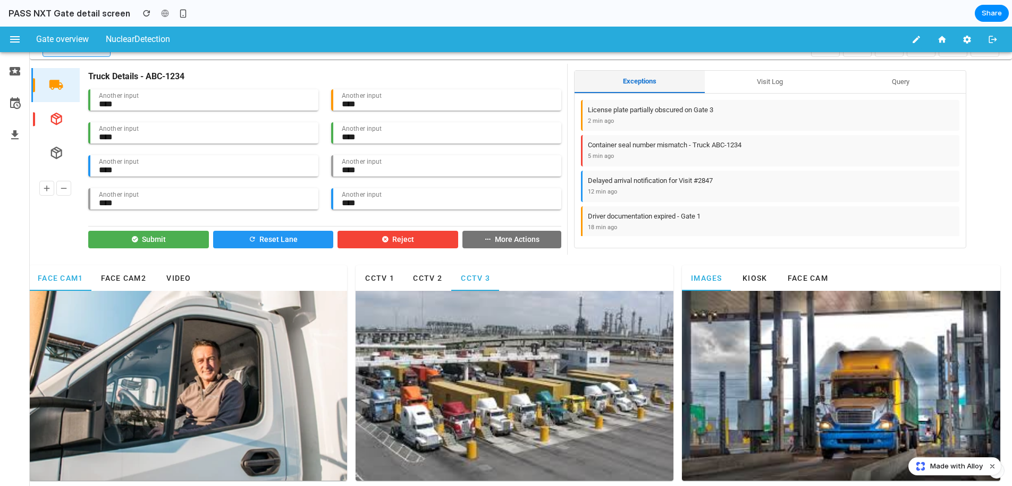
click at [625, 116] on div "License plate partially obscured on Gate 3 2 min ago" at bounding box center [771, 115] width 366 height 21
click at [649, 147] on div "Container seal number mismatch - Truck ABC-1234" at bounding box center [771, 145] width 366 height 10
click at [620, 184] on div "Delayed arrival notification for Visit #2847" at bounding box center [771, 181] width 366 height 10
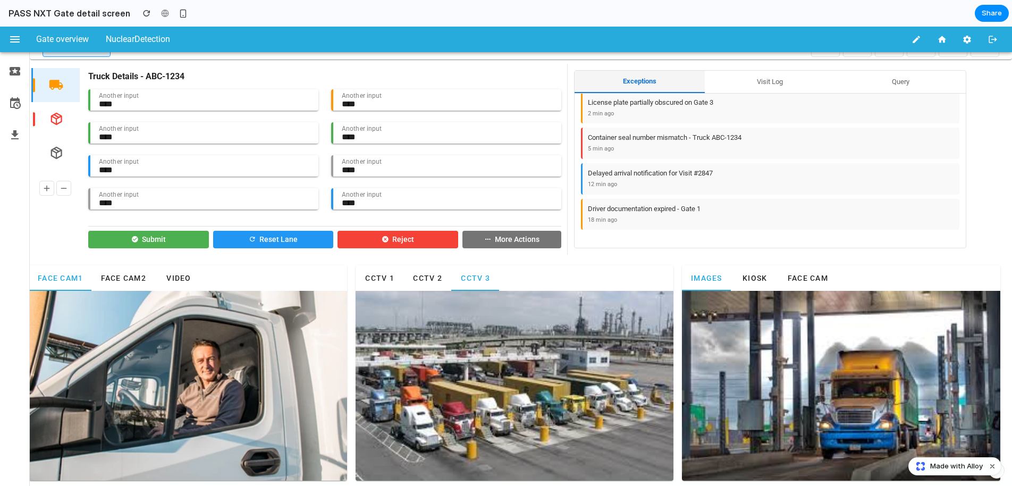
click at [749, 82] on button "Visit Log" at bounding box center [770, 82] width 130 height 22
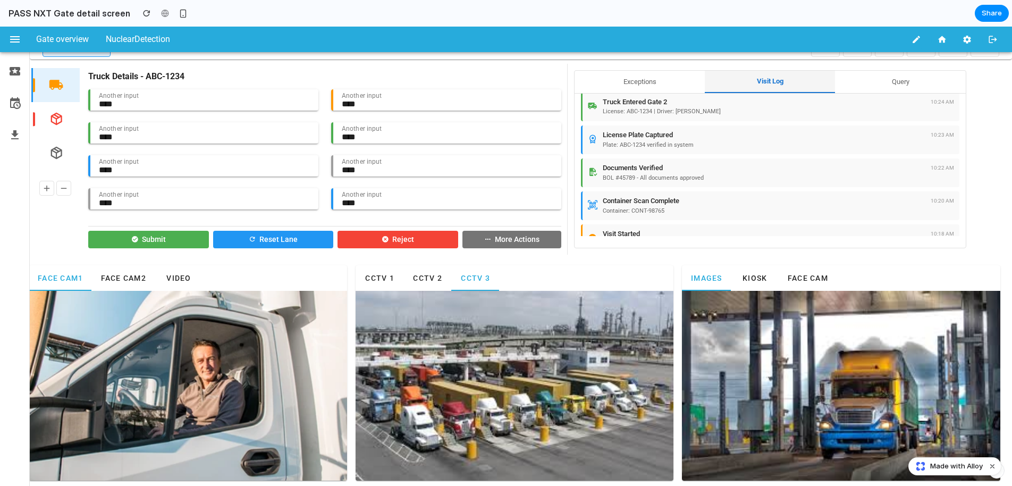
click at [643, 88] on button "Exceptions" at bounding box center [640, 82] width 130 height 22
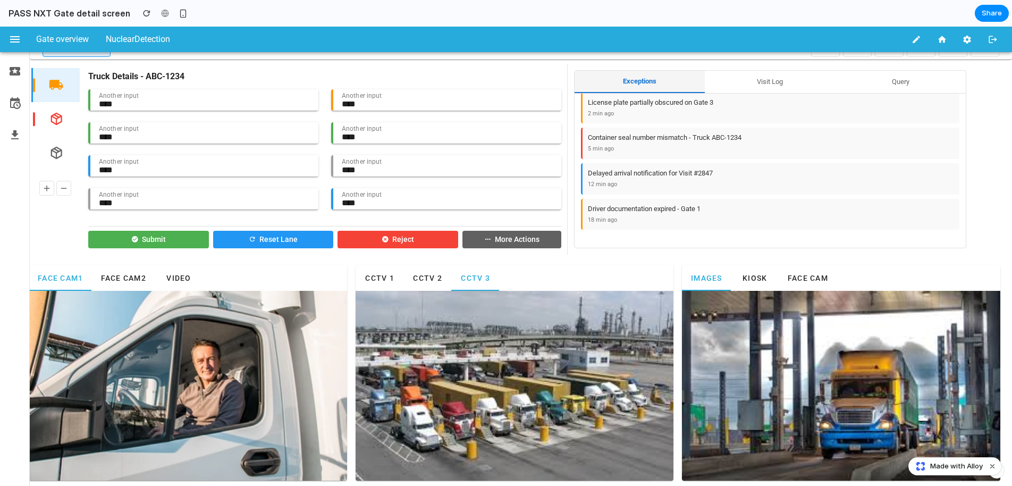
click at [514, 241] on button "More Actions" at bounding box center [511, 240] width 99 height 18
click at [513, 243] on div at bounding box center [506, 256] width 1012 height 459
click at [510, 241] on button "More Actions" at bounding box center [511, 240] width 99 height 18
click at [512, 239] on div at bounding box center [506, 256] width 1012 height 459
click at [523, 240] on button "More Actions" at bounding box center [511, 240] width 99 height 18
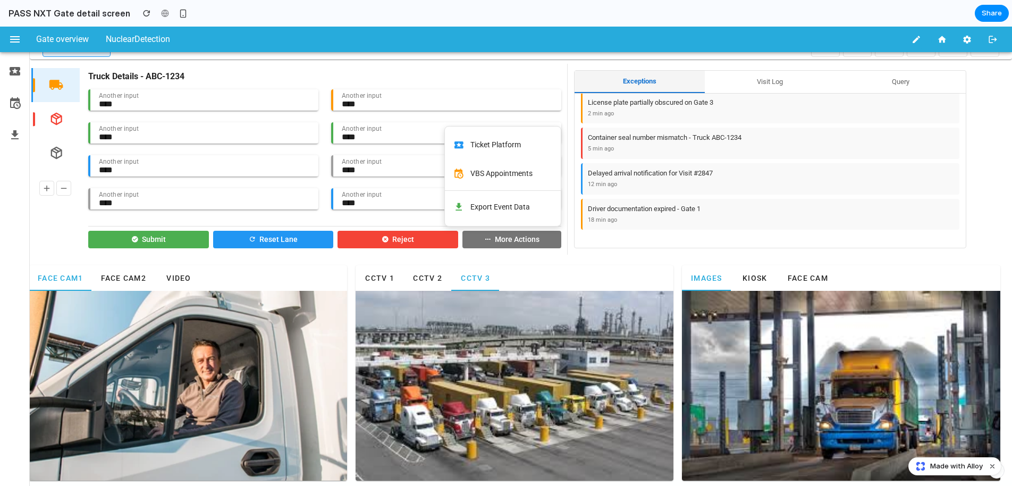
click at [258, 225] on div at bounding box center [506, 256] width 1012 height 459
click at [400, 237] on button "Reject" at bounding box center [397, 240] width 121 height 18
click at [261, 240] on button "Reset Lane" at bounding box center [273, 240] width 121 height 18
click at [171, 236] on button "Submit" at bounding box center [148, 240] width 121 height 18
click at [487, 235] on icon at bounding box center [487, 239] width 7 height 9
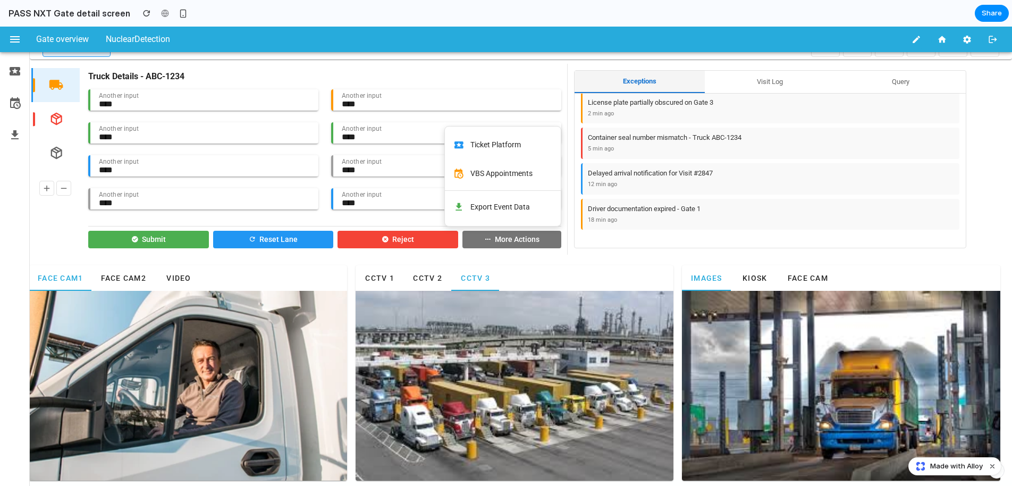
click at [911, 40] on icon "button" at bounding box center [916, 40] width 10 height 10
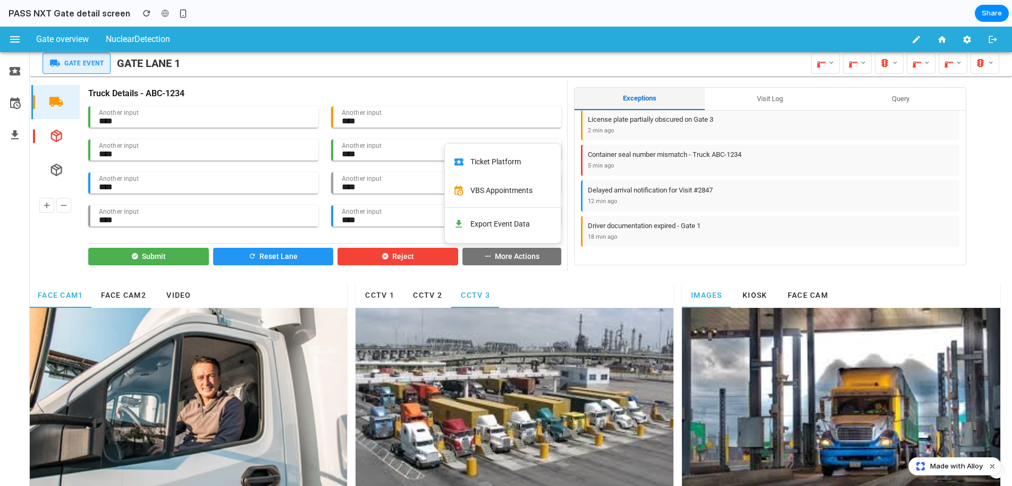
scroll to position [0, 0]
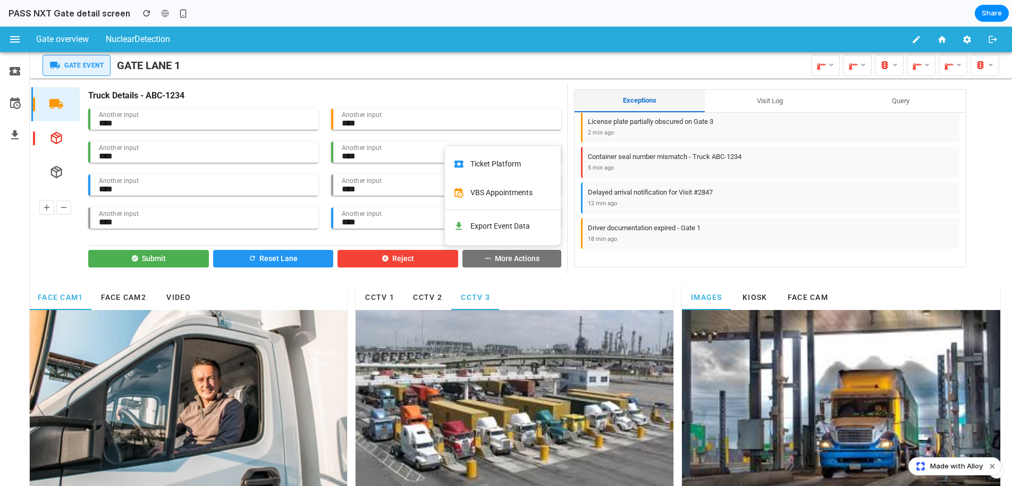
click at [581, 277] on div at bounding box center [506, 256] width 1012 height 459
click at [758, 105] on button "Visit Log" at bounding box center [770, 101] width 130 height 22
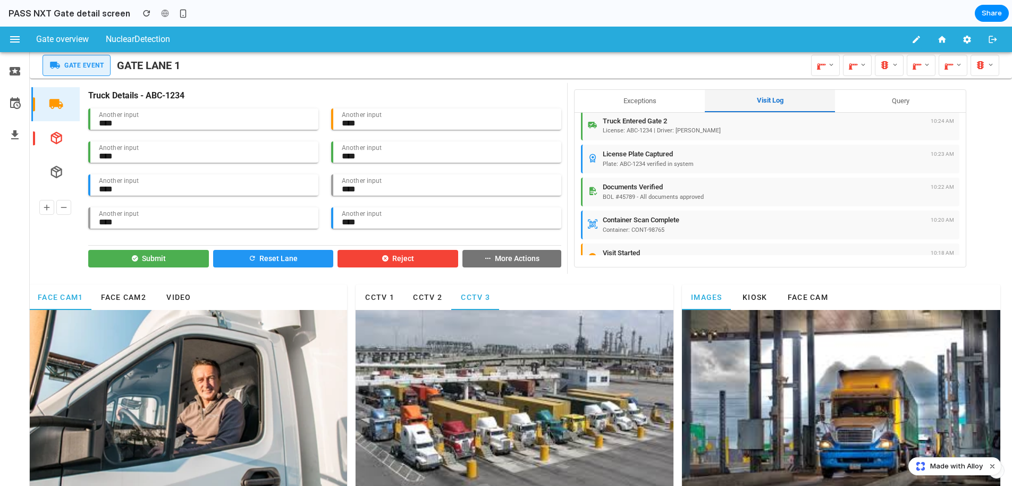
click at [882, 105] on button "Query" at bounding box center [900, 101] width 130 height 22
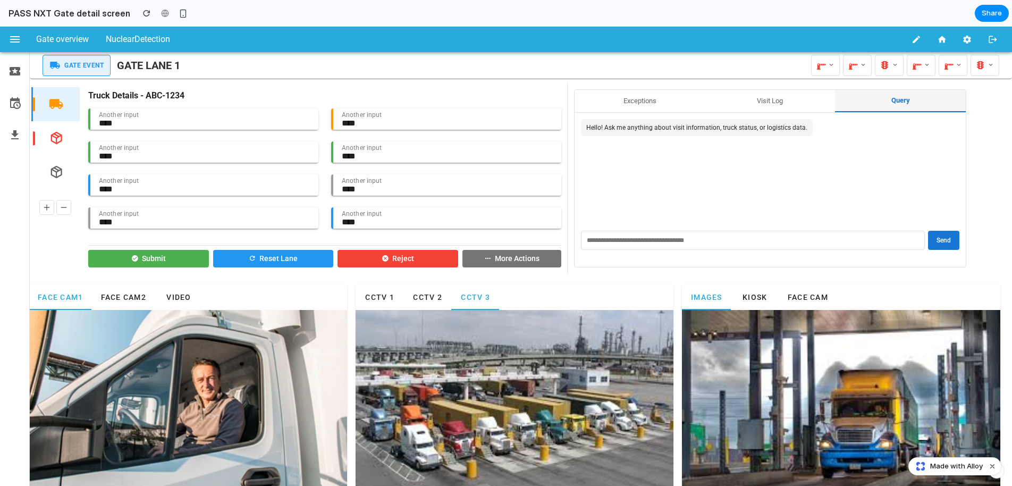
click at [686, 104] on button "Exceptions" at bounding box center [640, 101] width 130 height 22
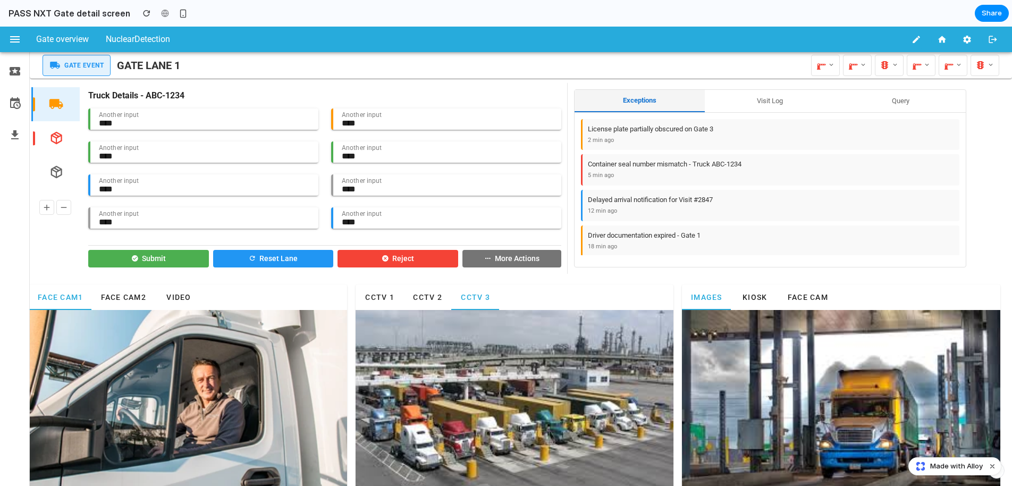
click at [734, 102] on button "Visit Log" at bounding box center [770, 101] width 130 height 22
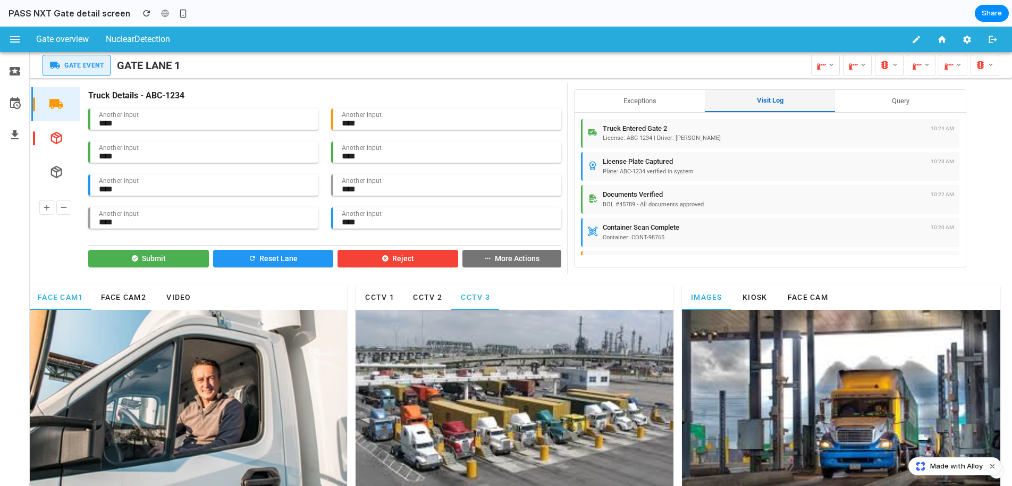
click at [875, 102] on button "Query" at bounding box center [900, 101] width 130 height 22
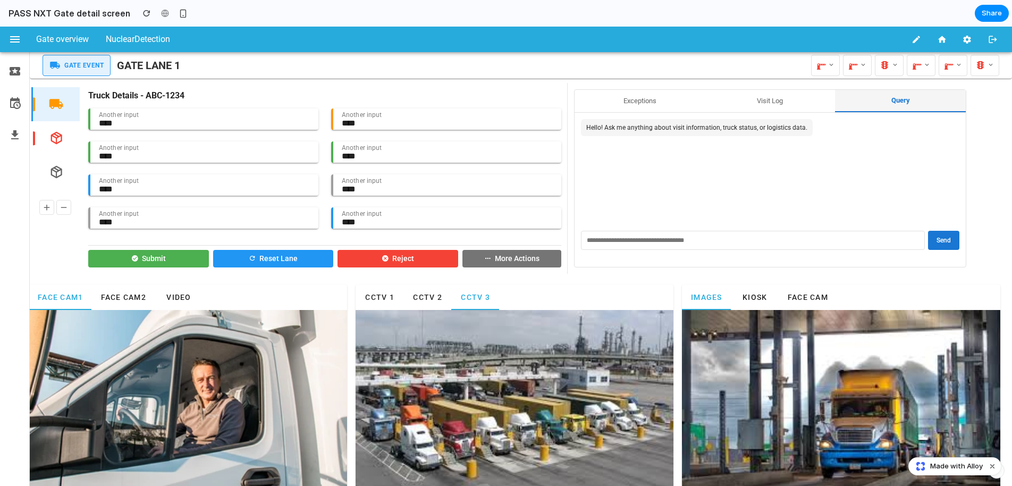
drag, startPoint x: 614, startPoint y: 105, endPoint x: 624, endPoint y: 102, distance: 10.6
click at [614, 105] on button "Exceptions" at bounding box center [640, 101] width 130 height 22
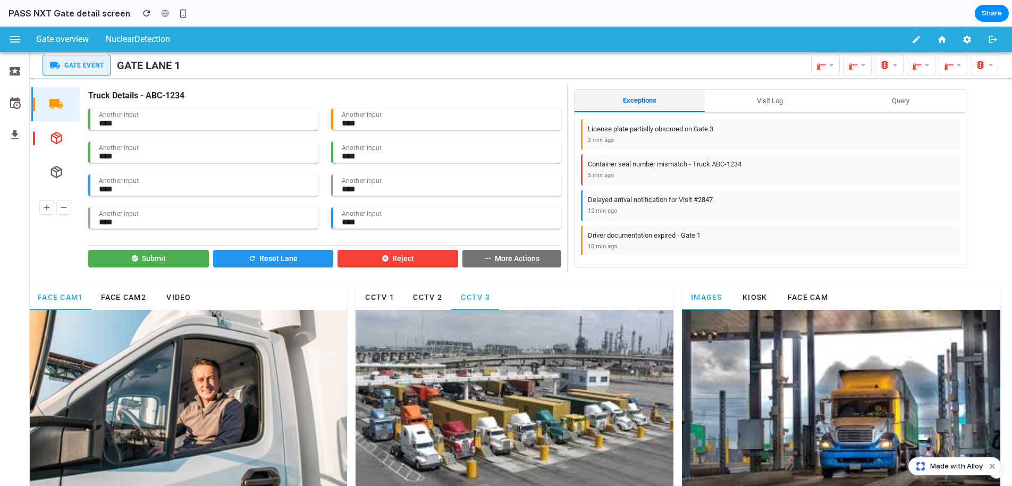
click at [736, 104] on button "Visit Log" at bounding box center [770, 101] width 130 height 22
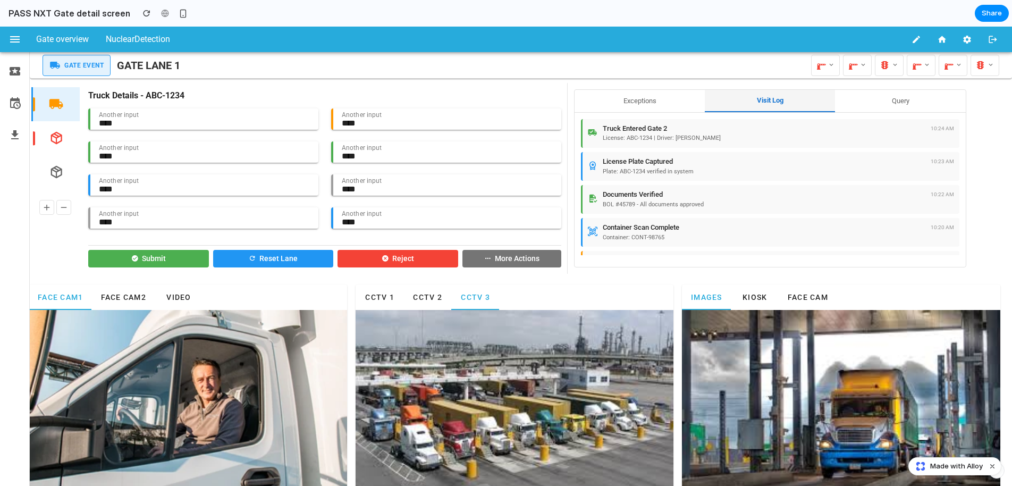
click at [874, 105] on button "Query" at bounding box center [900, 101] width 130 height 22
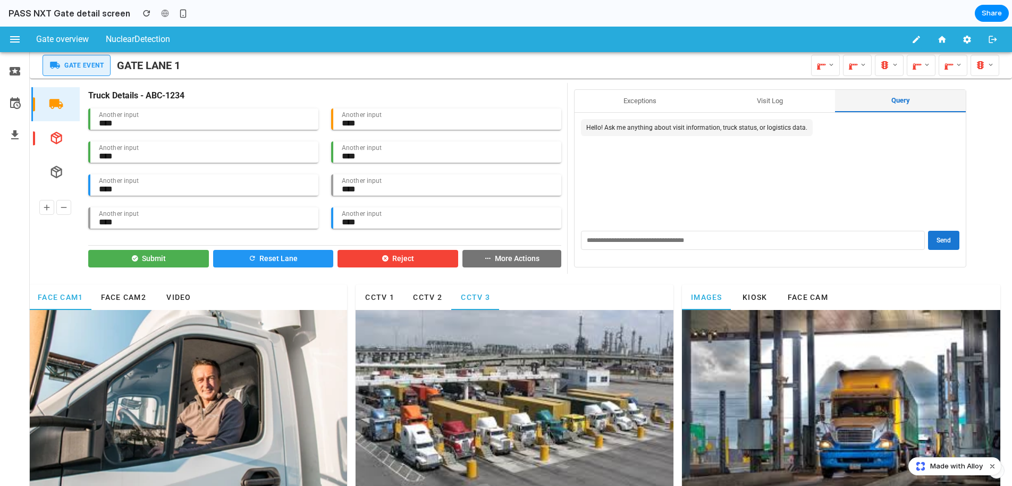
click at [613, 103] on button "Exceptions" at bounding box center [640, 101] width 130 height 22
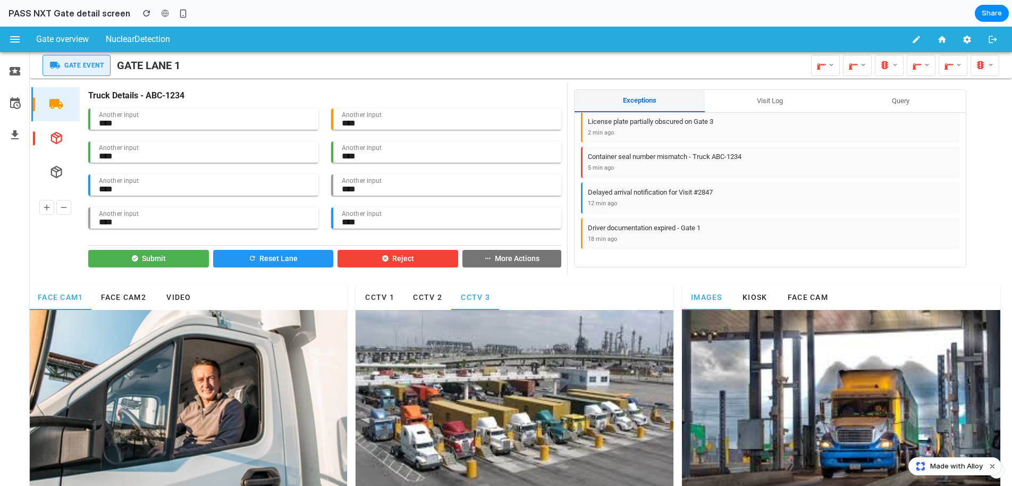
click at [721, 104] on button "Visit Log" at bounding box center [770, 101] width 130 height 22
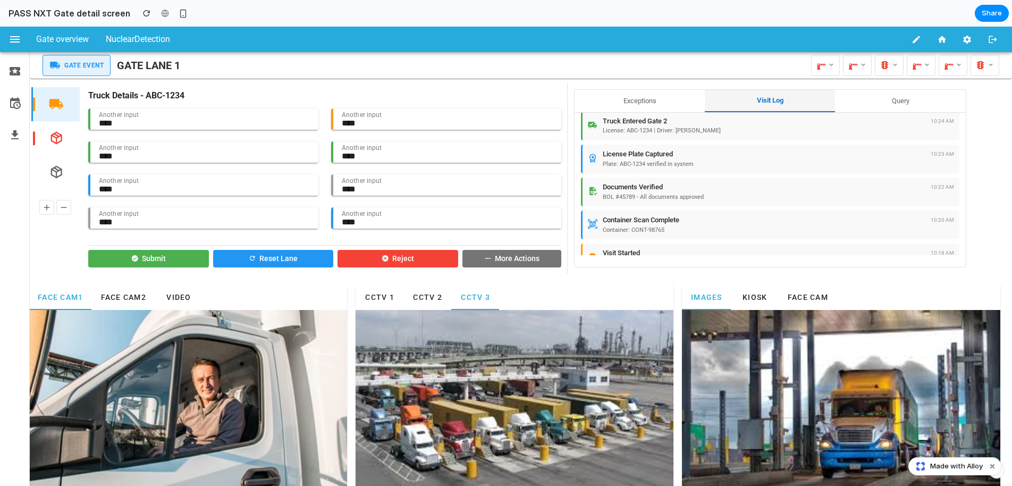
click at [900, 107] on button "Query" at bounding box center [900, 101] width 130 height 22
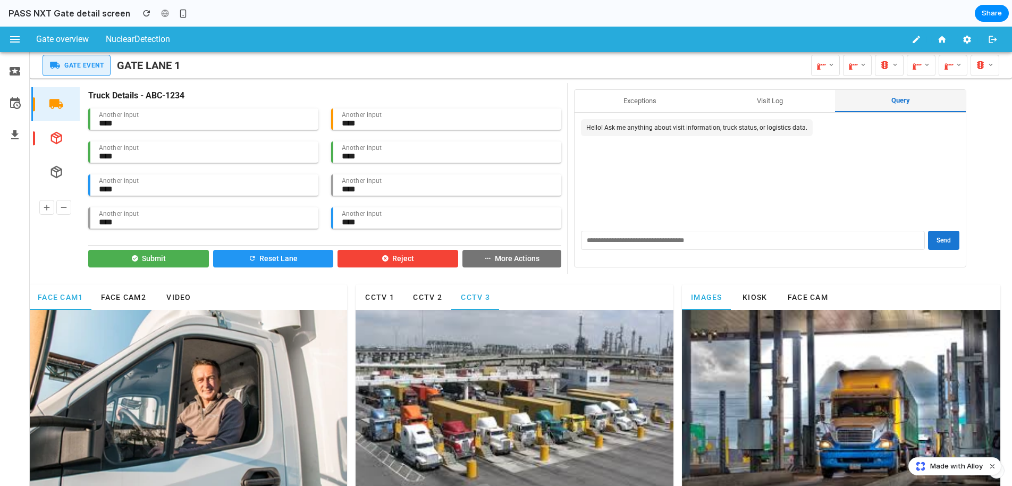
click at [627, 106] on button "Exceptions" at bounding box center [640, 101] width 130 height 22
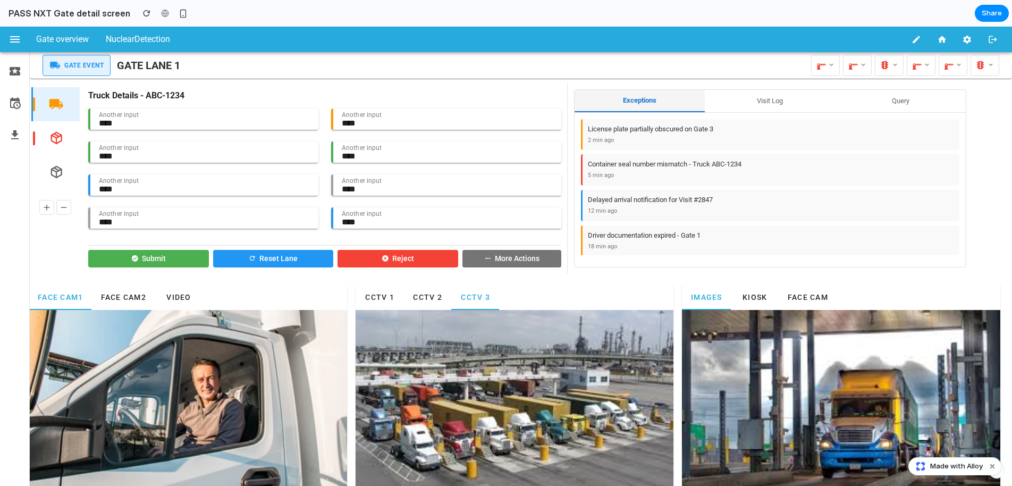
click at [744, 109] on button "Visit Log" at bounding box center [770, 101] width 130 height 22
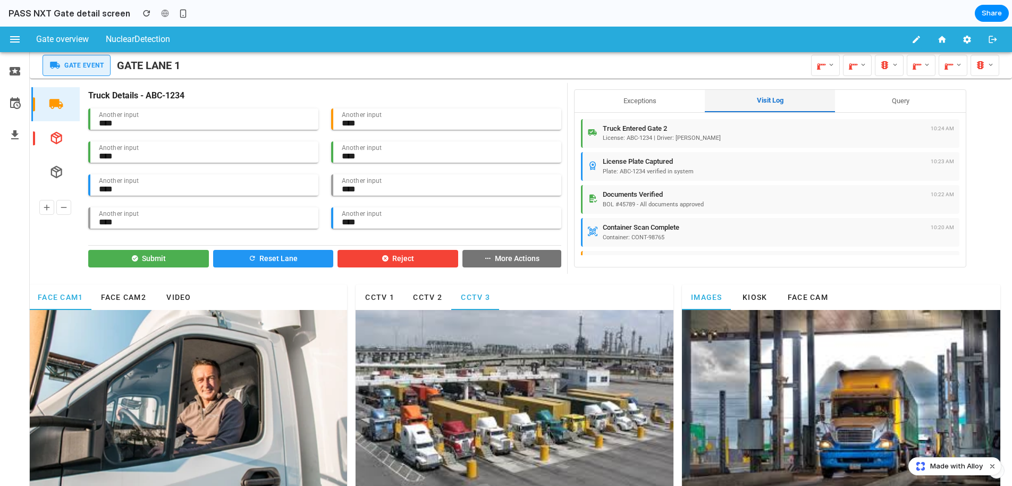
click at [883, 106] on button "Query" at bounding box center [900, 101] width 130 height 22
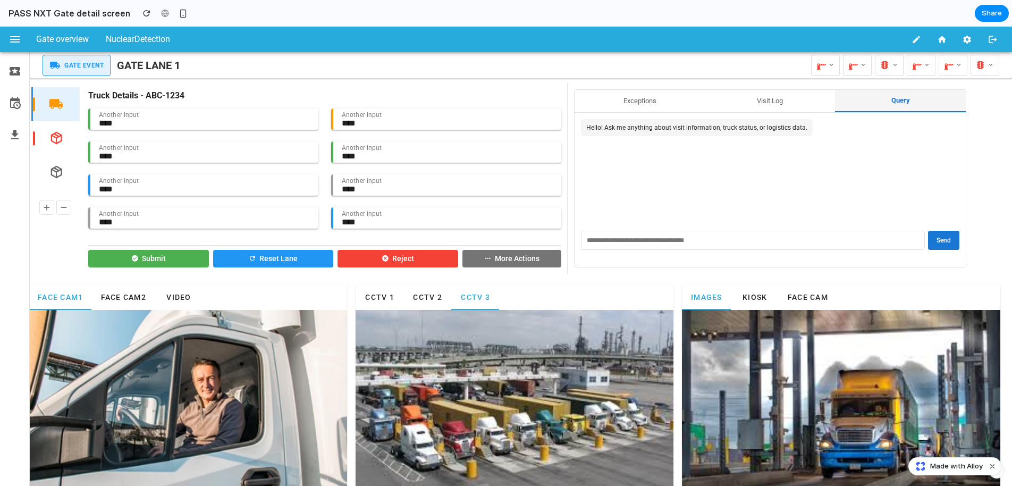
drag, startPoint x: 598, startPoint y: 101, endPoint x: 671, endPoint y: 104, distance: 72.3
click at [599, 102] on button "Exceptions" at bounding box center [640, 101] width 130 height 22
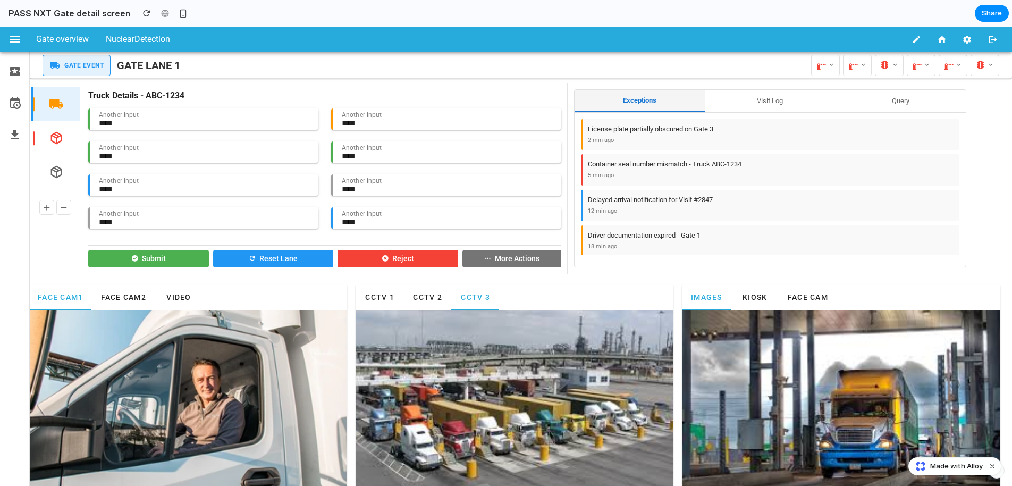
click at [756, 103] on button "Visit Log" at bounding box center [770, 101] width 130 height 22
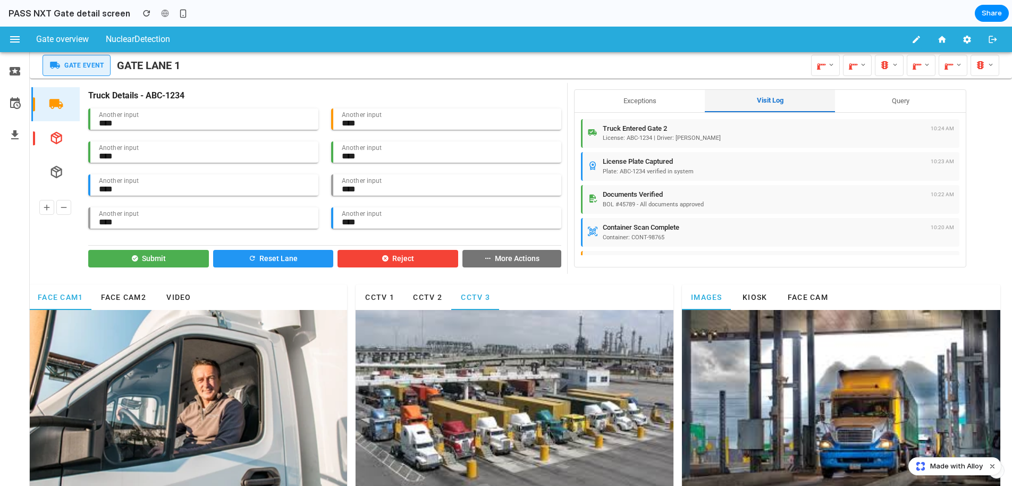
click at [858, 105] on button "Query" at bounding box center [900, 101] width 130 height 22
